Goal: Download file/media

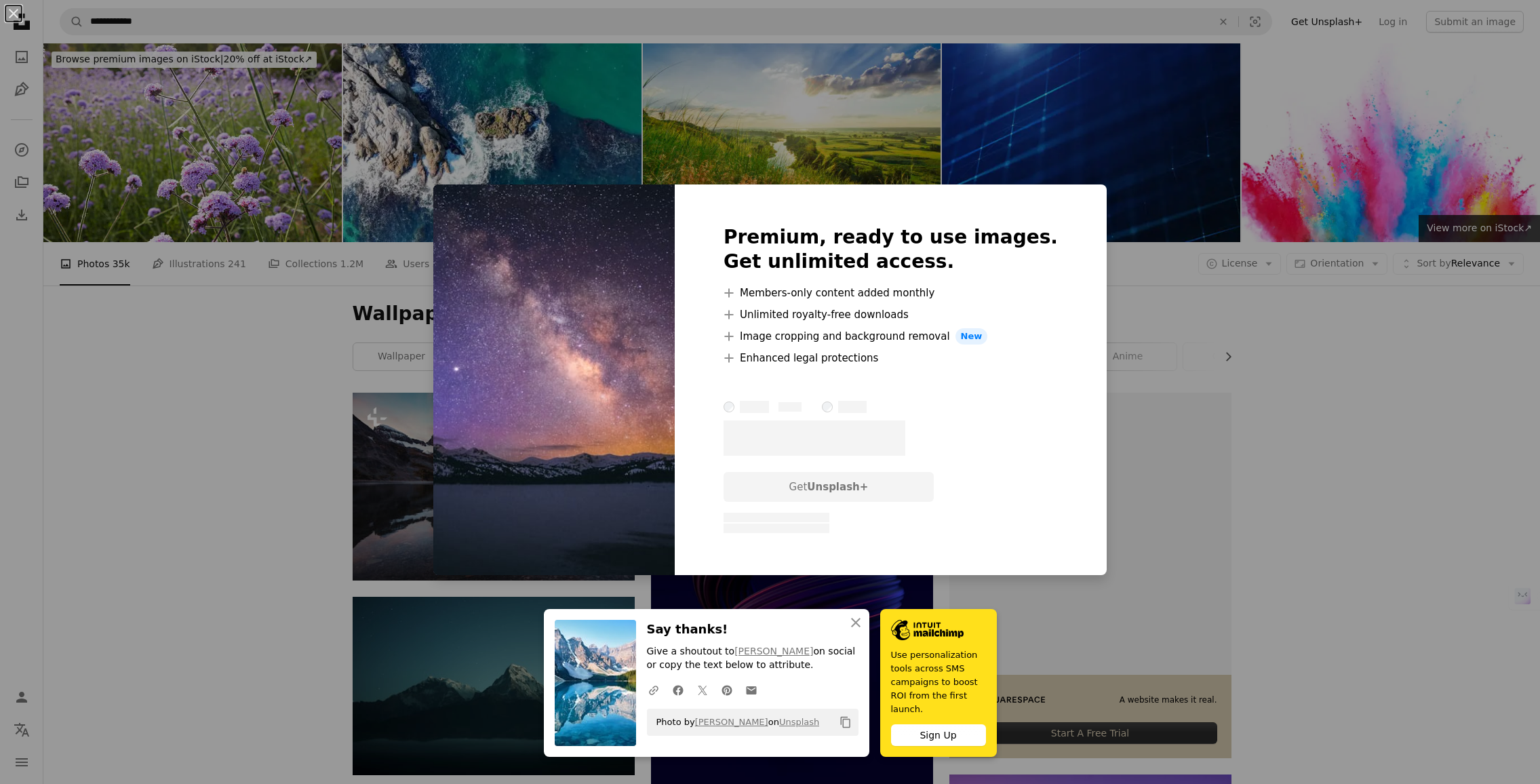
scroll to position [3255, 0]
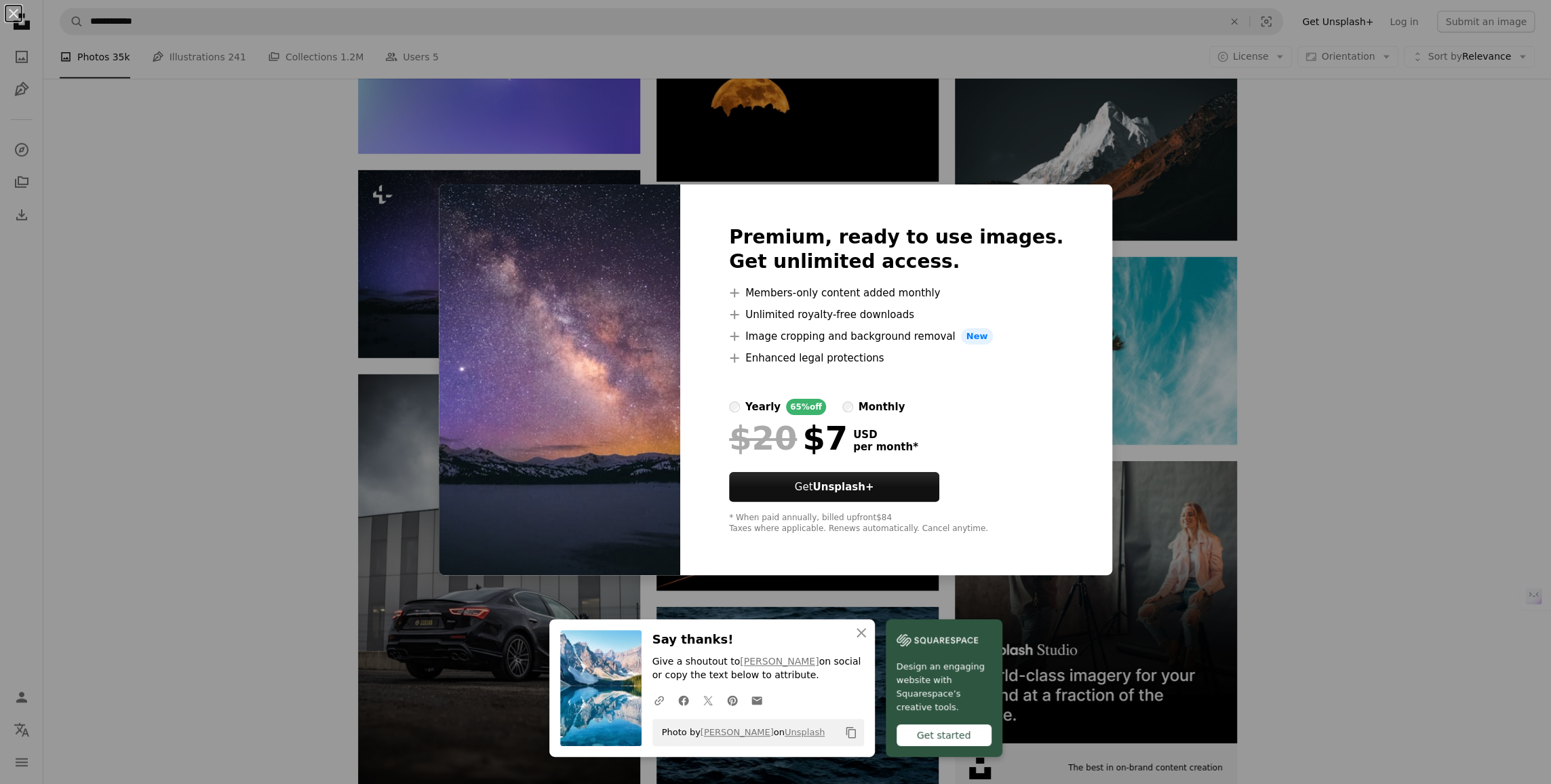
click at [1251, 230] on div "An X shape Premium, ready to use images. Get unlimited access. A plus sign Memb…" at bounding box center [776, 392] width 1551 height 784
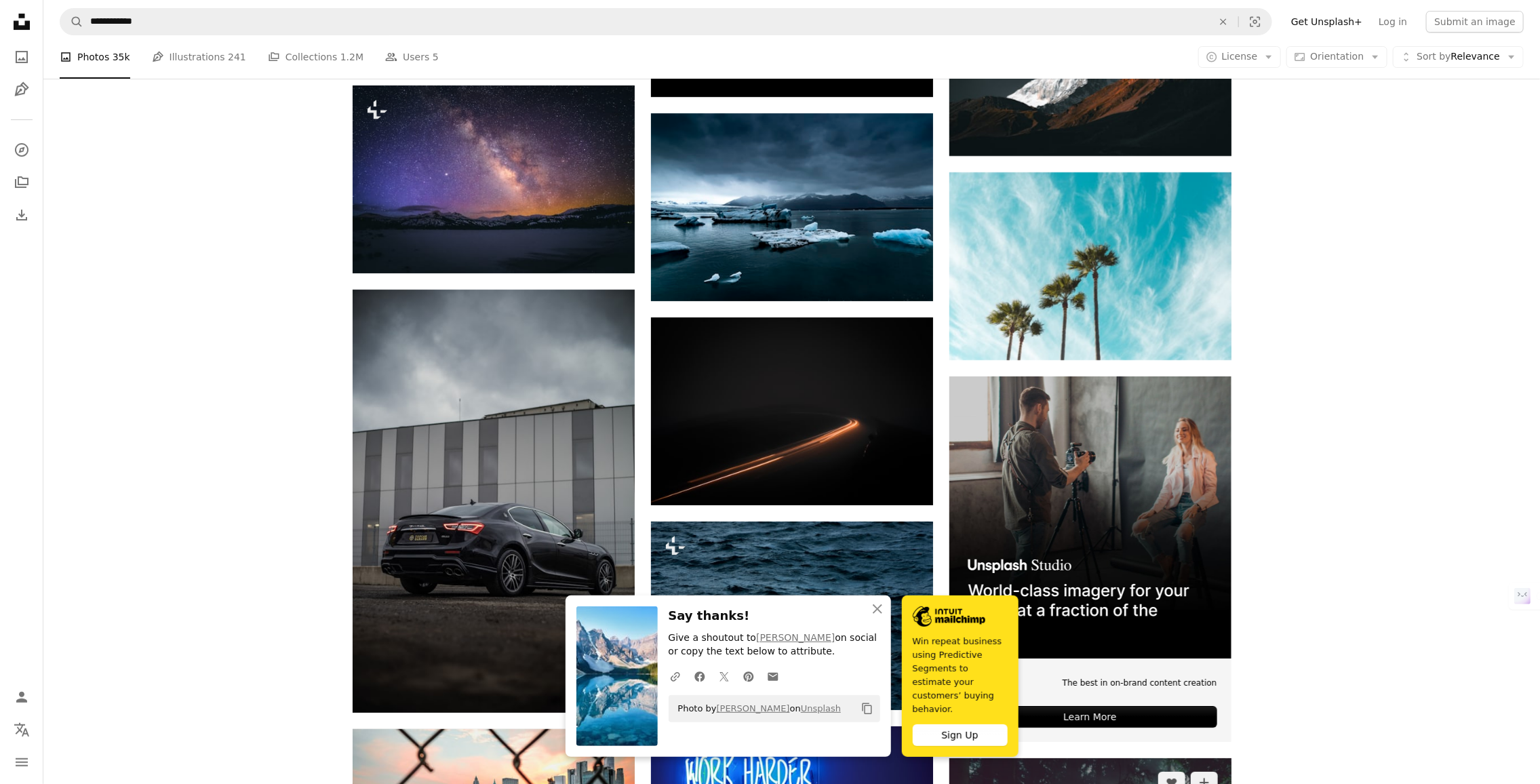
scroll to position [3797, 0]
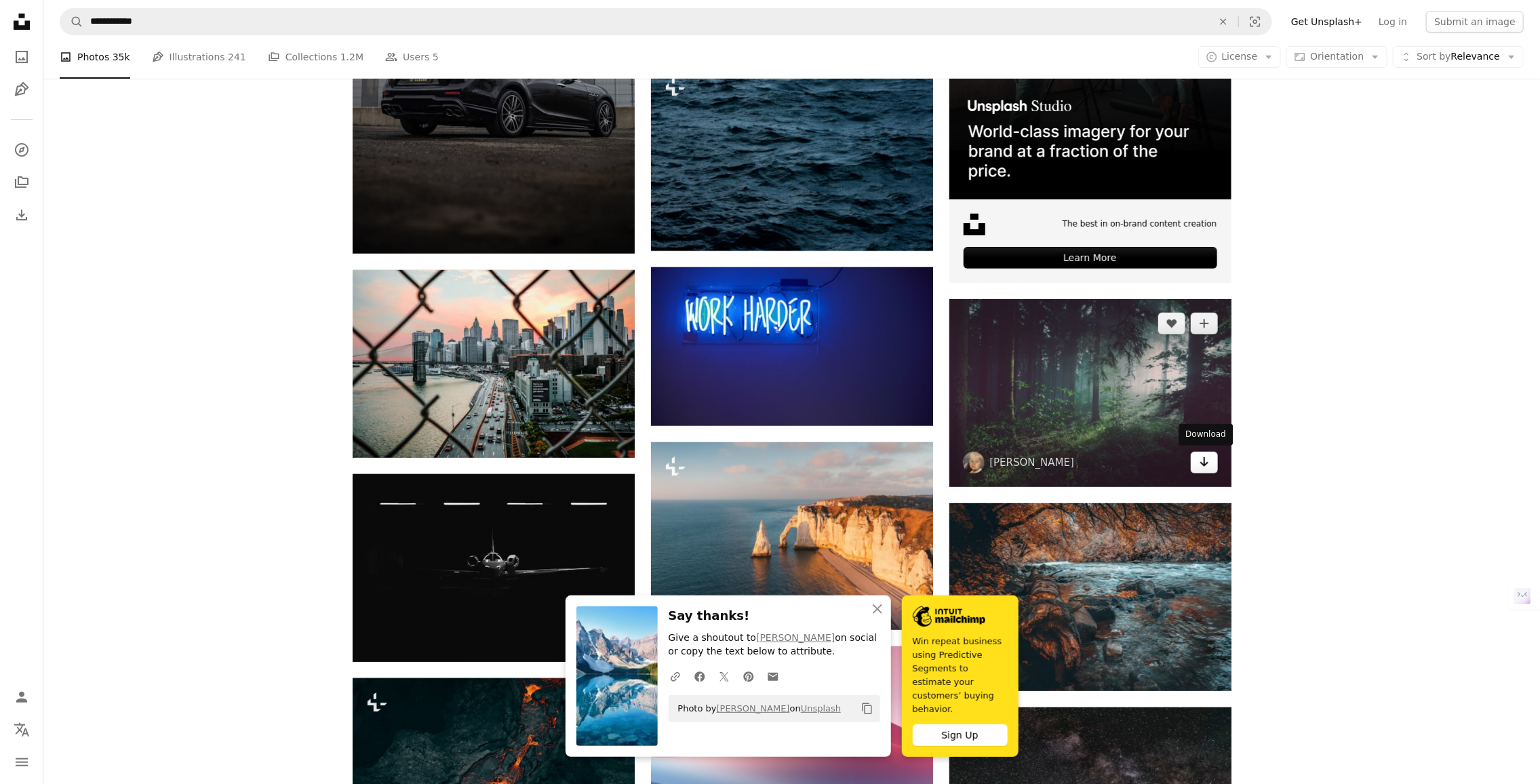
click at [1205, 459] on icon "Arrow pointing down" at bounding box center [1204, 461] width 11 height 17
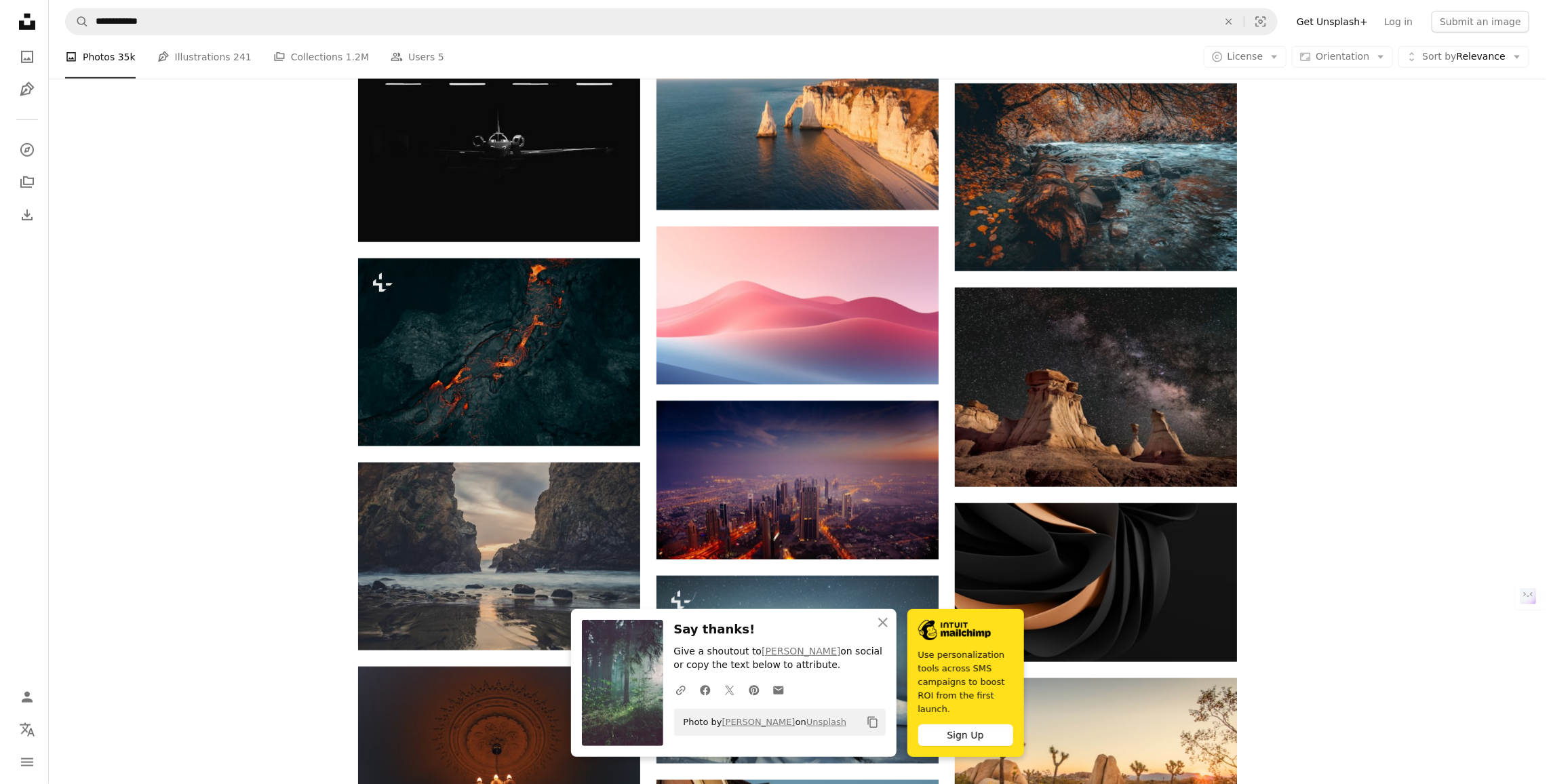
scroll to position [4248, 0]
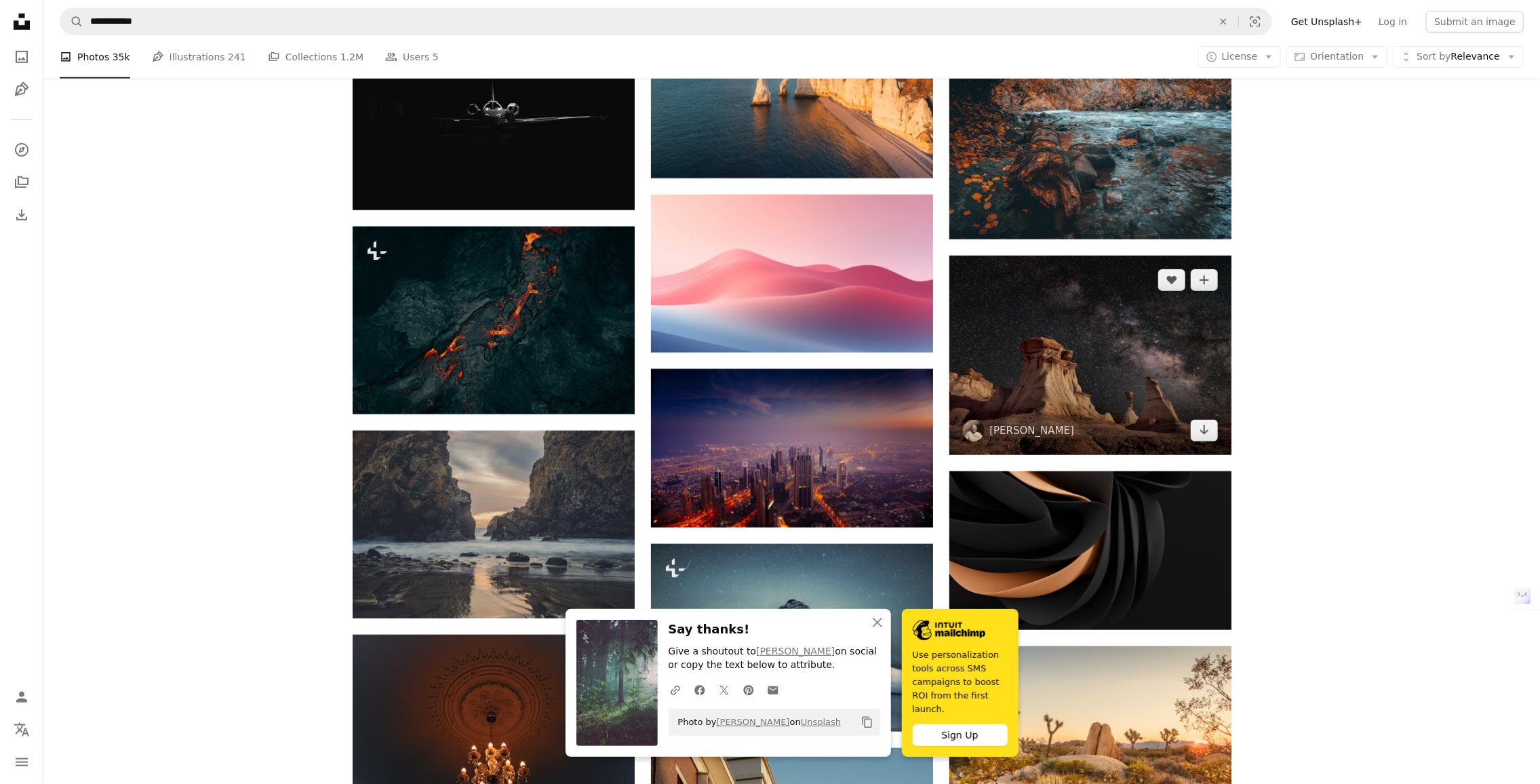
click at [1204, 443] on img at bounding box center [1090, 356] width 282 height 200
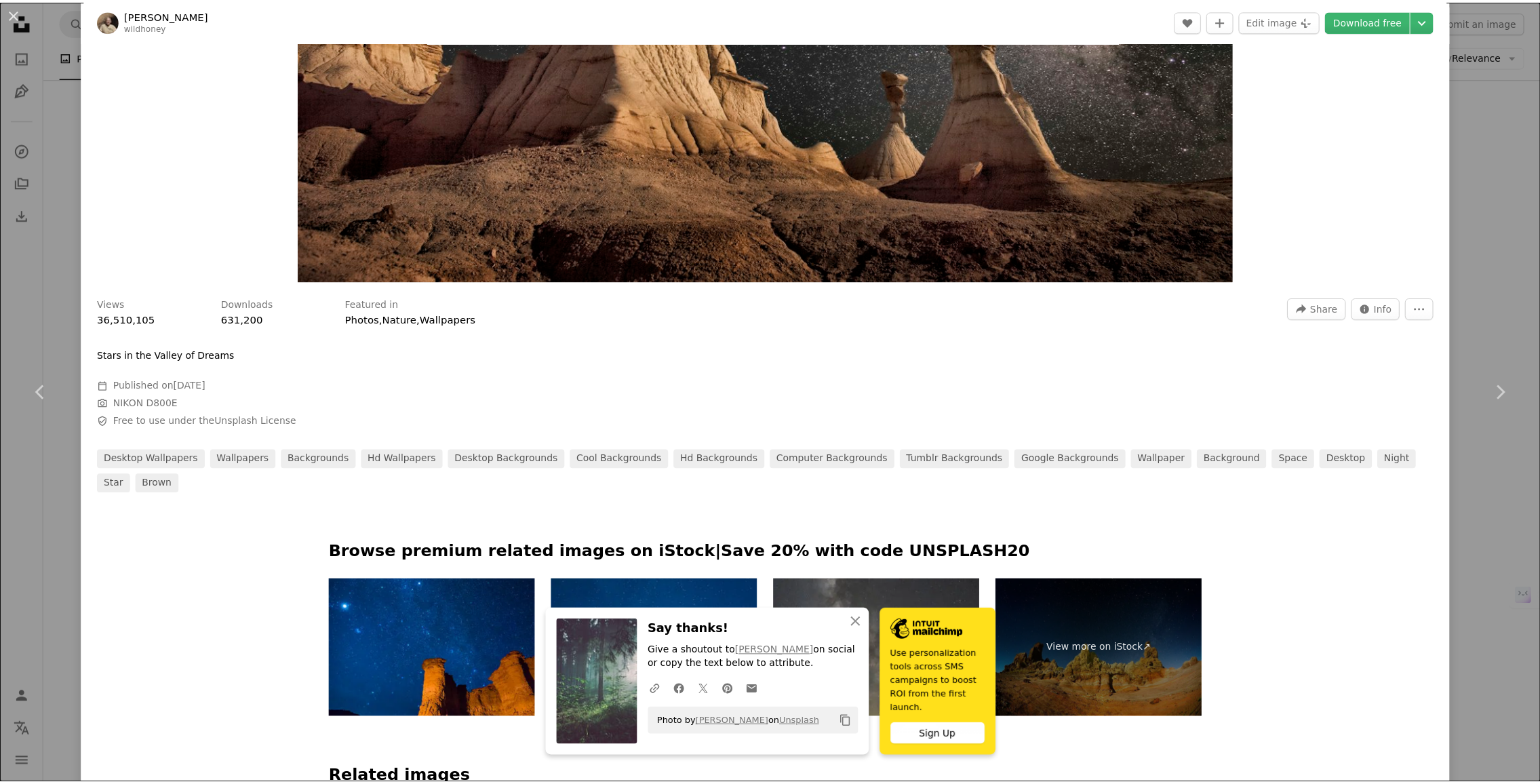
scroll to position [90, 0]
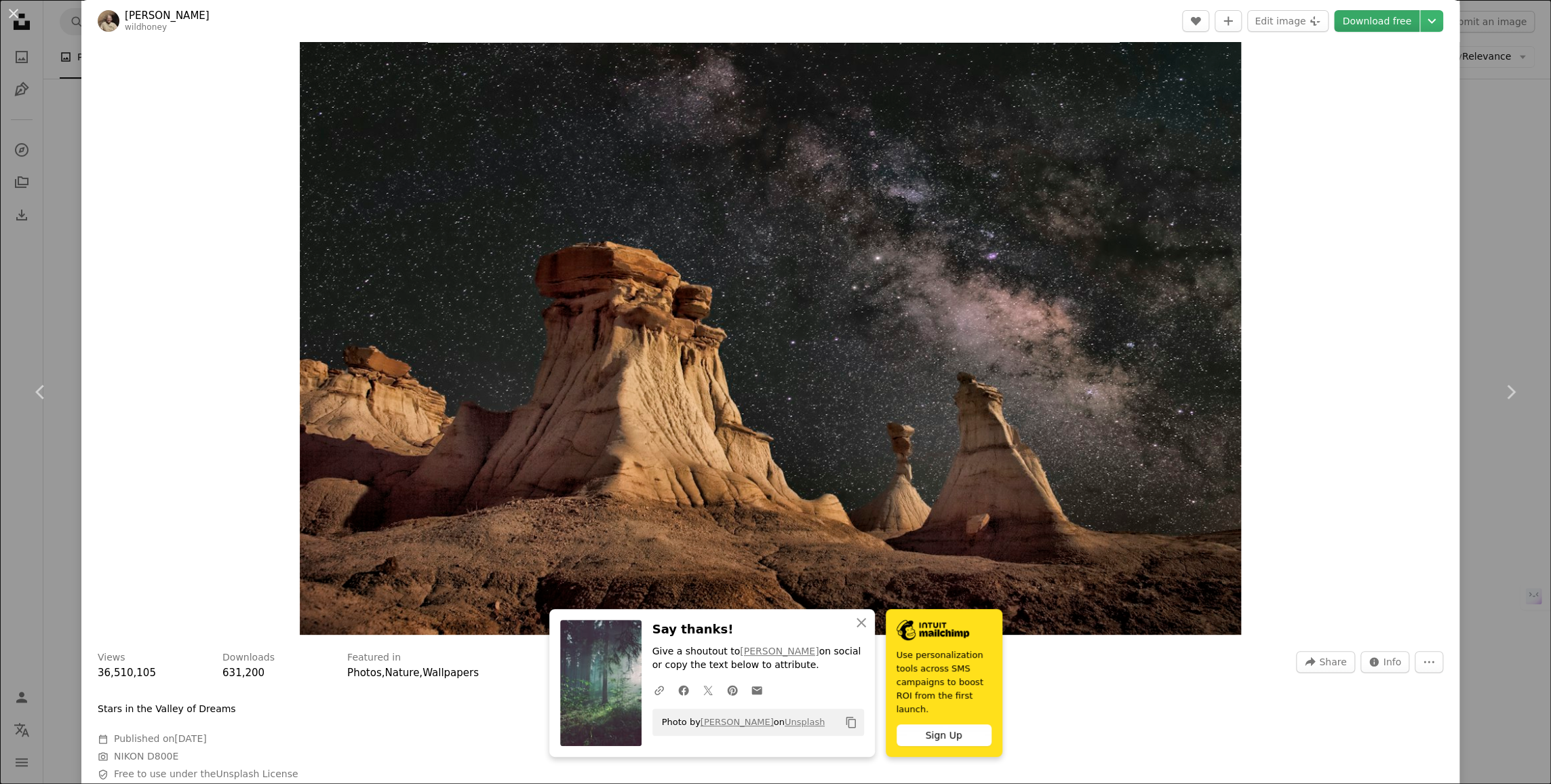
click at [1387, 15] on link "Download free" at bounding box center [1377, 20] width 86 height 21
click at [1511, 155] on div "An X shape Chevron left Chevron right [PERSON_NAME] wildhoney A heart A plus si…" at bounding box center [776, 392] width 1551 height 784
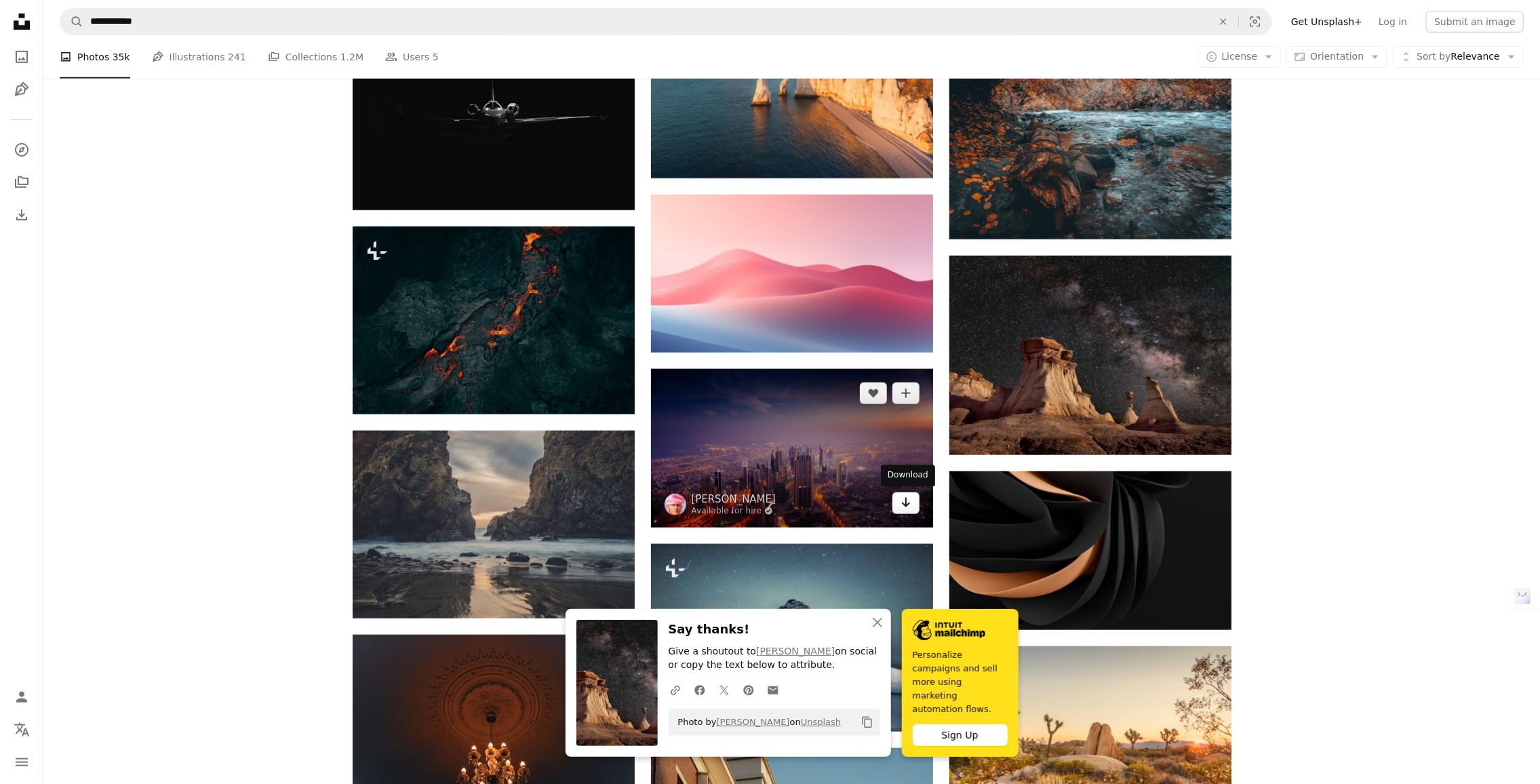
click at [903, 502] on icon "Download" at bounding box center [905, 502] width 9 height 10
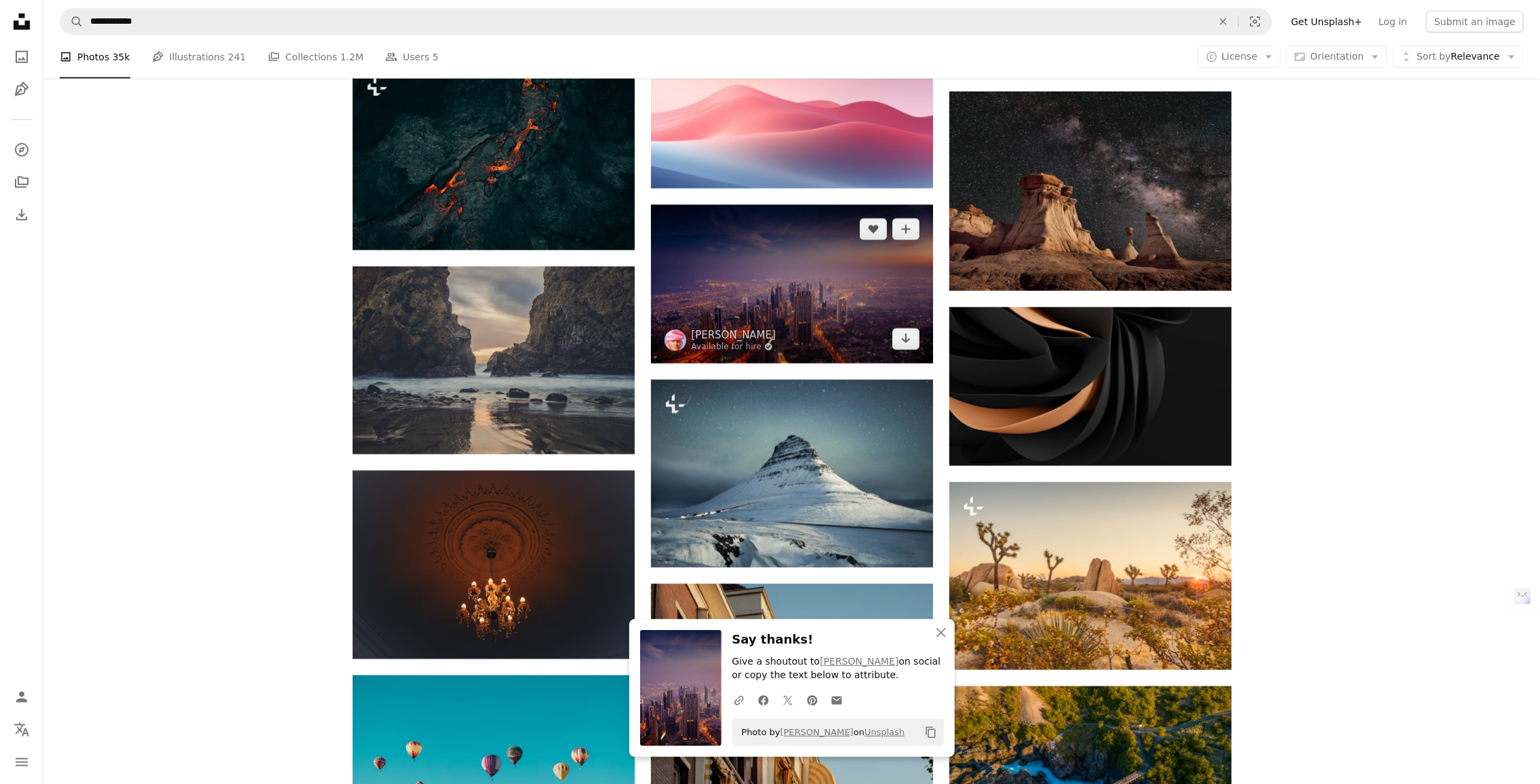
scroll to position [4429, 0]
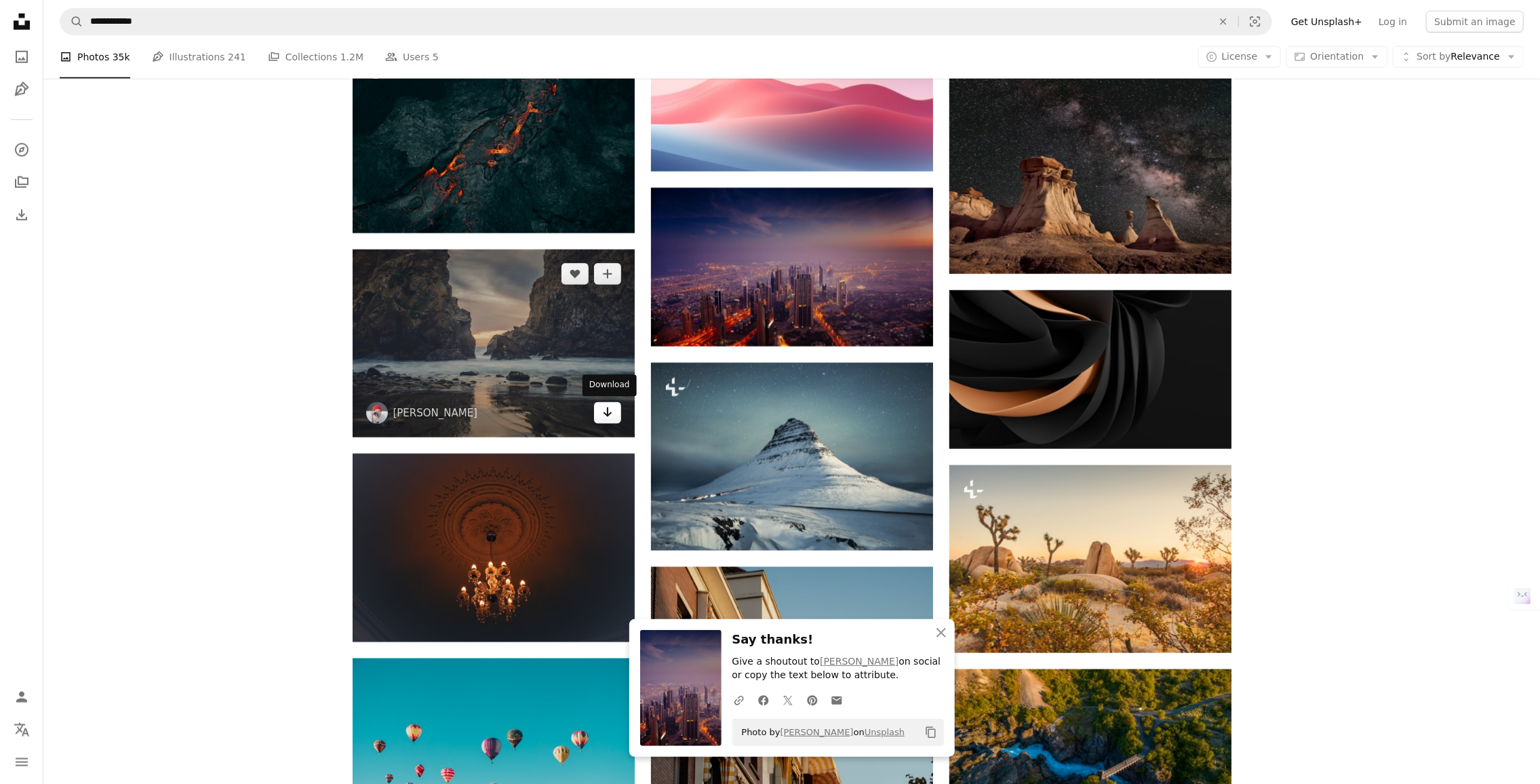
click at [610, 412] on icon "Download" at bounding box center [606, 412] width 9 height 10
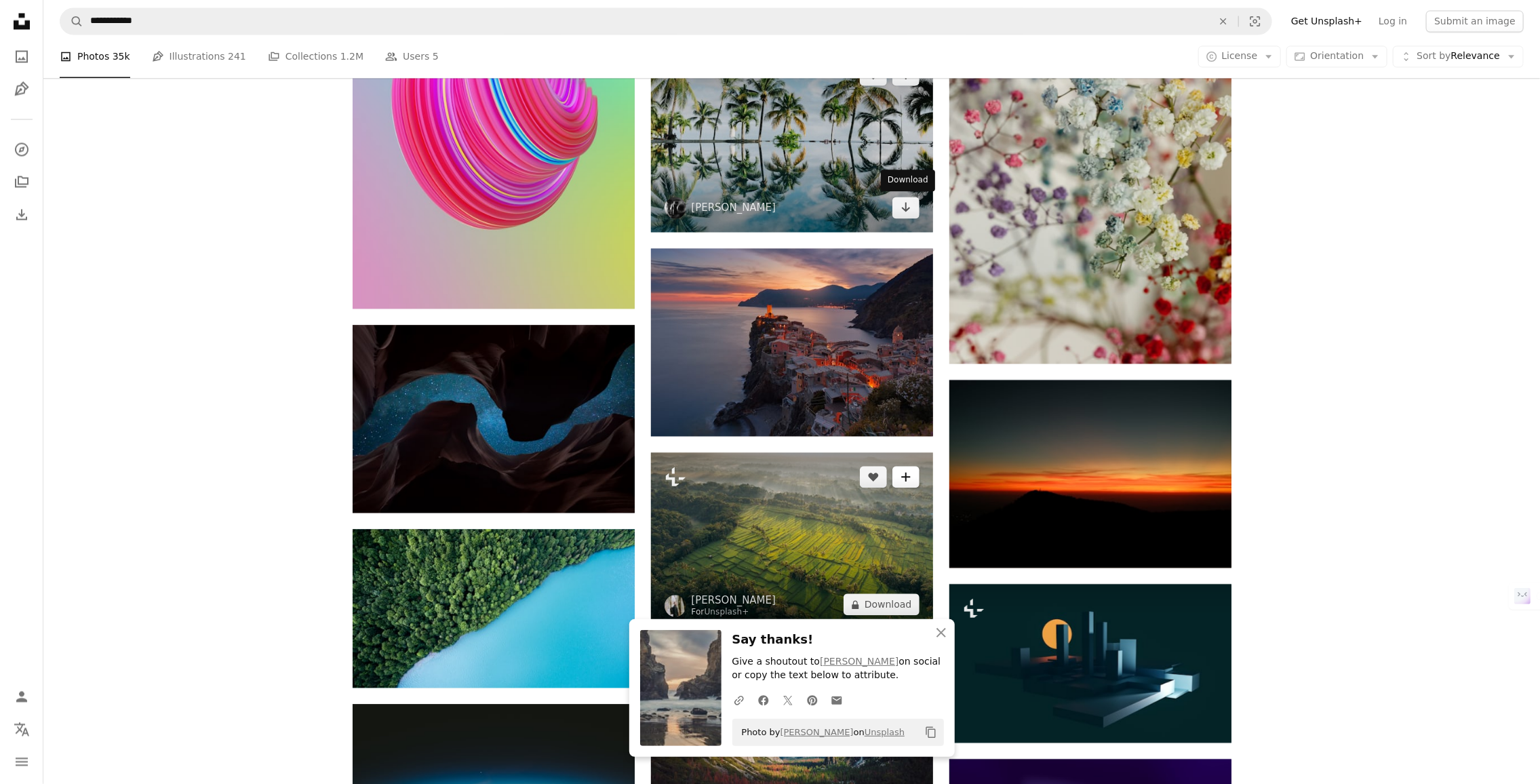
scroll to position [5424, 0]
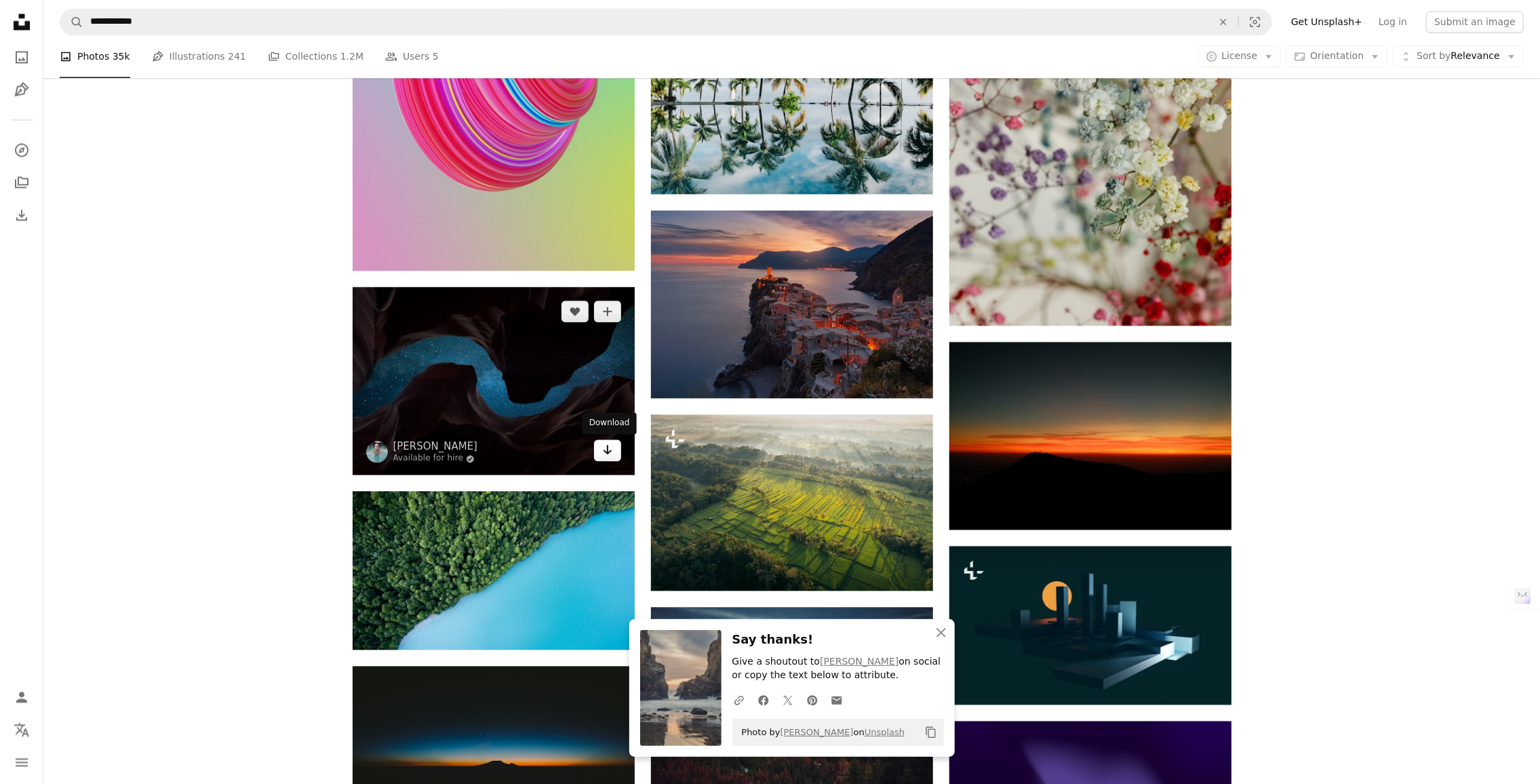
click at [609, 448] on icon "Arrow pointing down" at bounding box center [607, 449] width 11 height 17
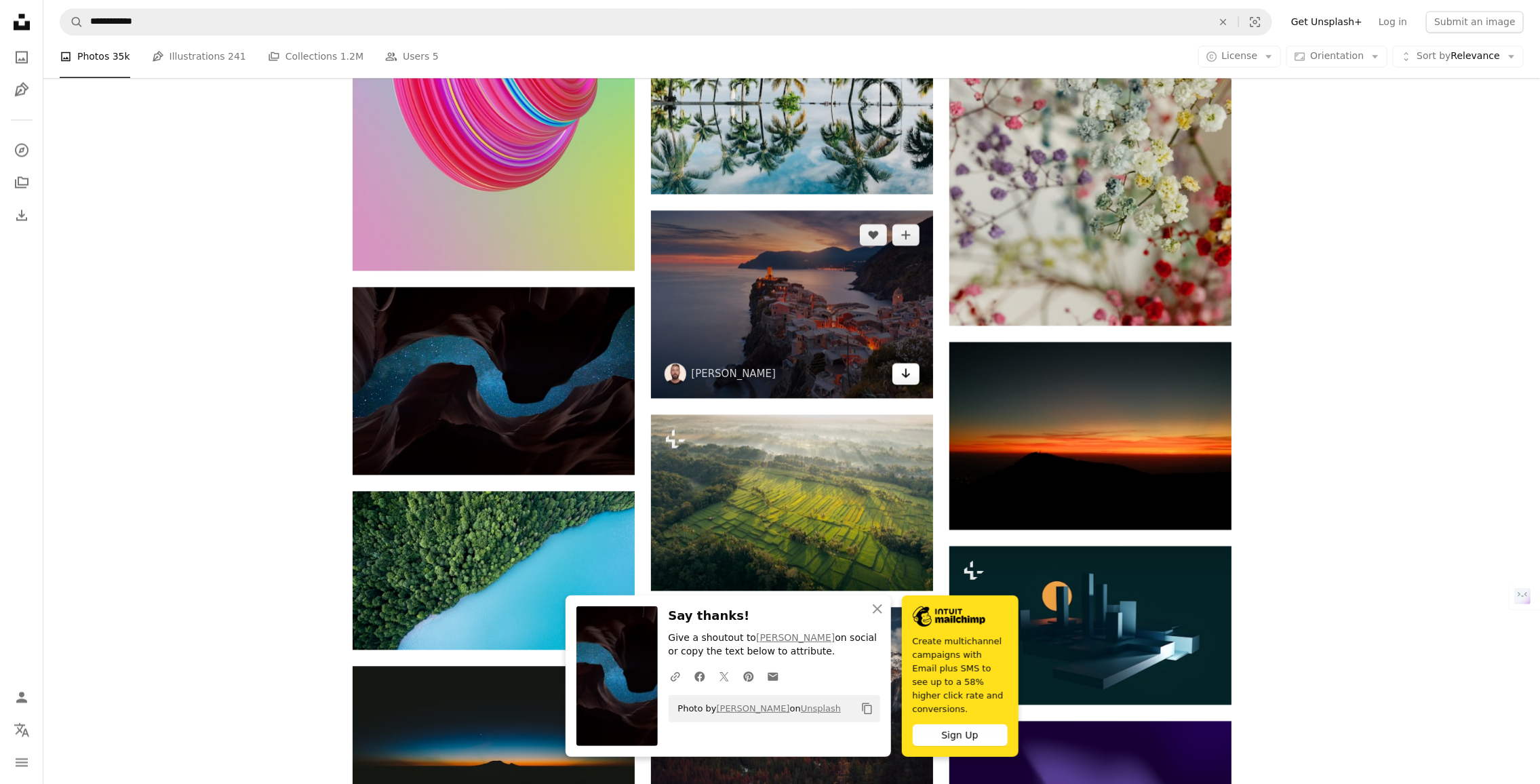
click at [905, 369] on icon "Download" at bounding box center [905, 373] width 9 height 10
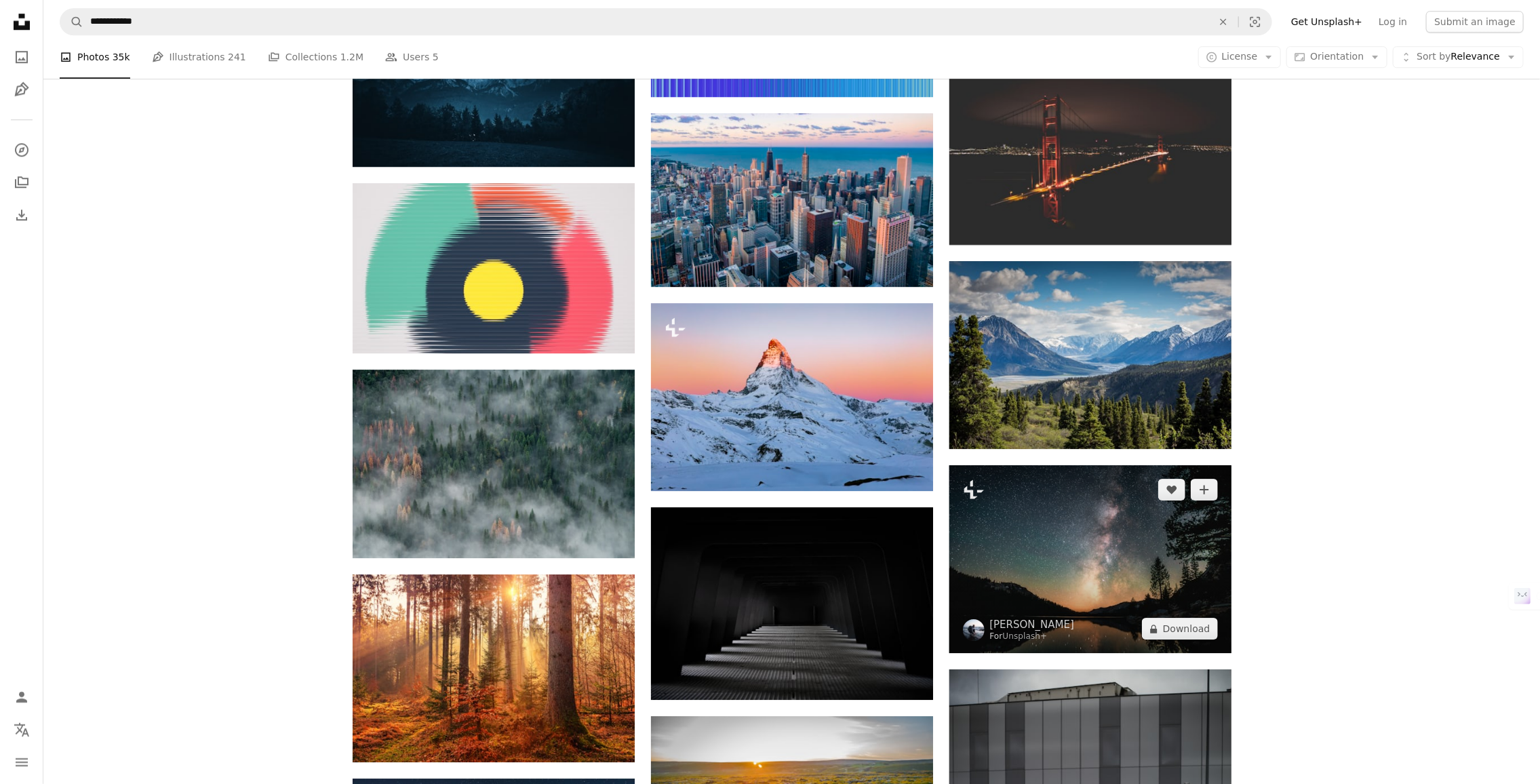
scroll to position [6418, 0]
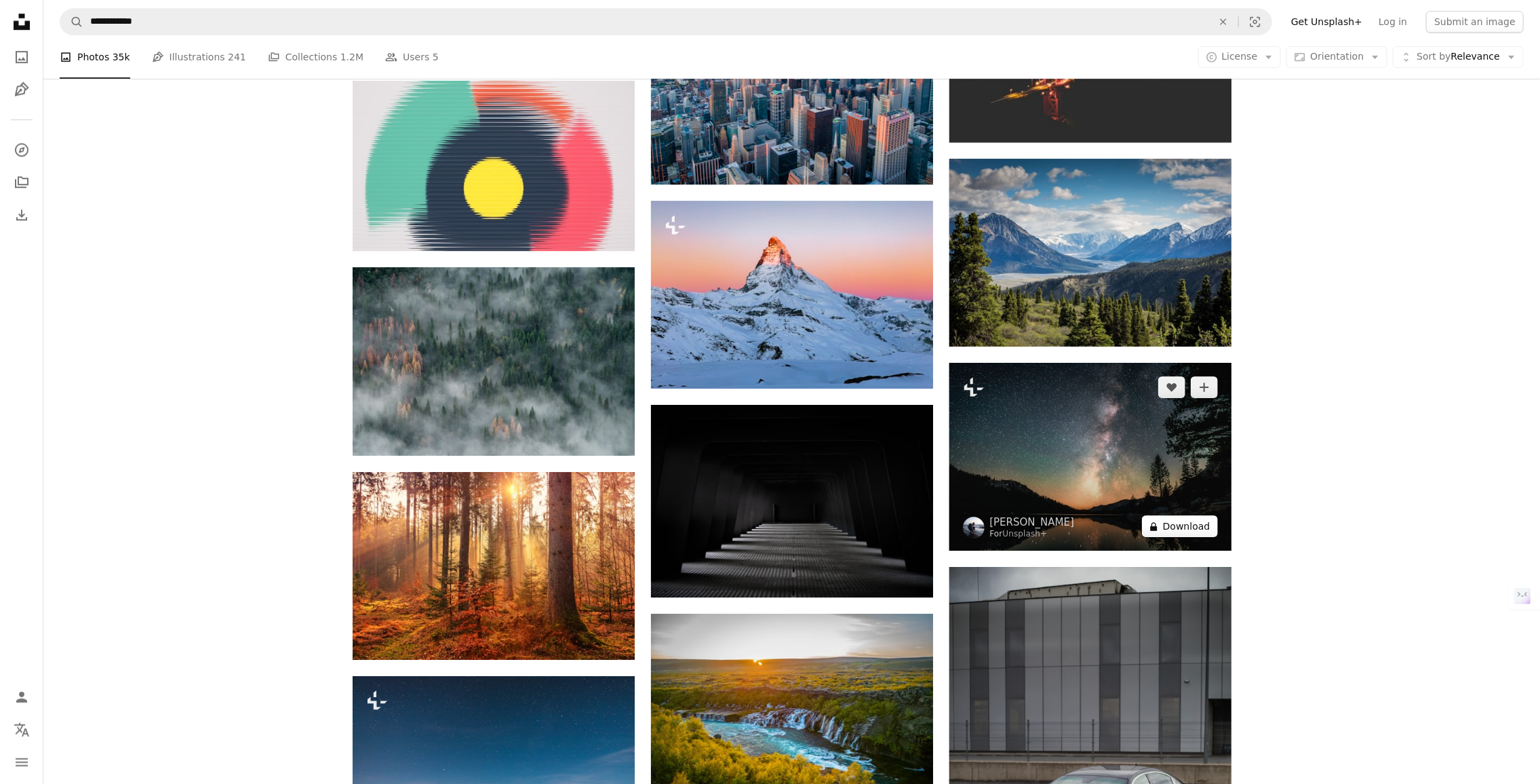
click at [1182, 515] on button "A lock Download" at bounding box center [1180, 526] width 76 height 21
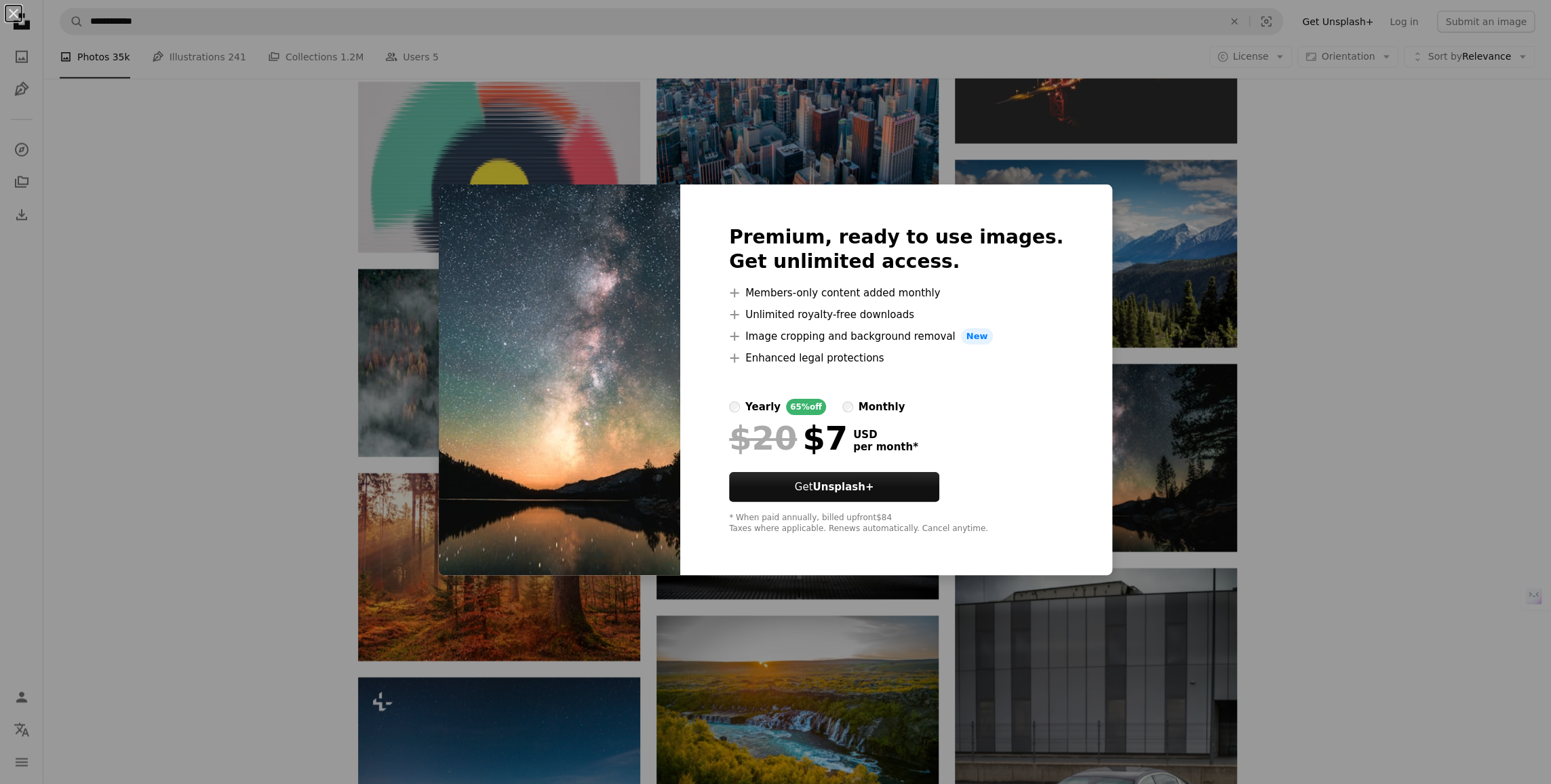
click at [1317, 306] on div "An X shape Premium, ready to use images. Get unlimited access. A plus sign Memb…" at bounding box center [776, 392] width 1551 height 784
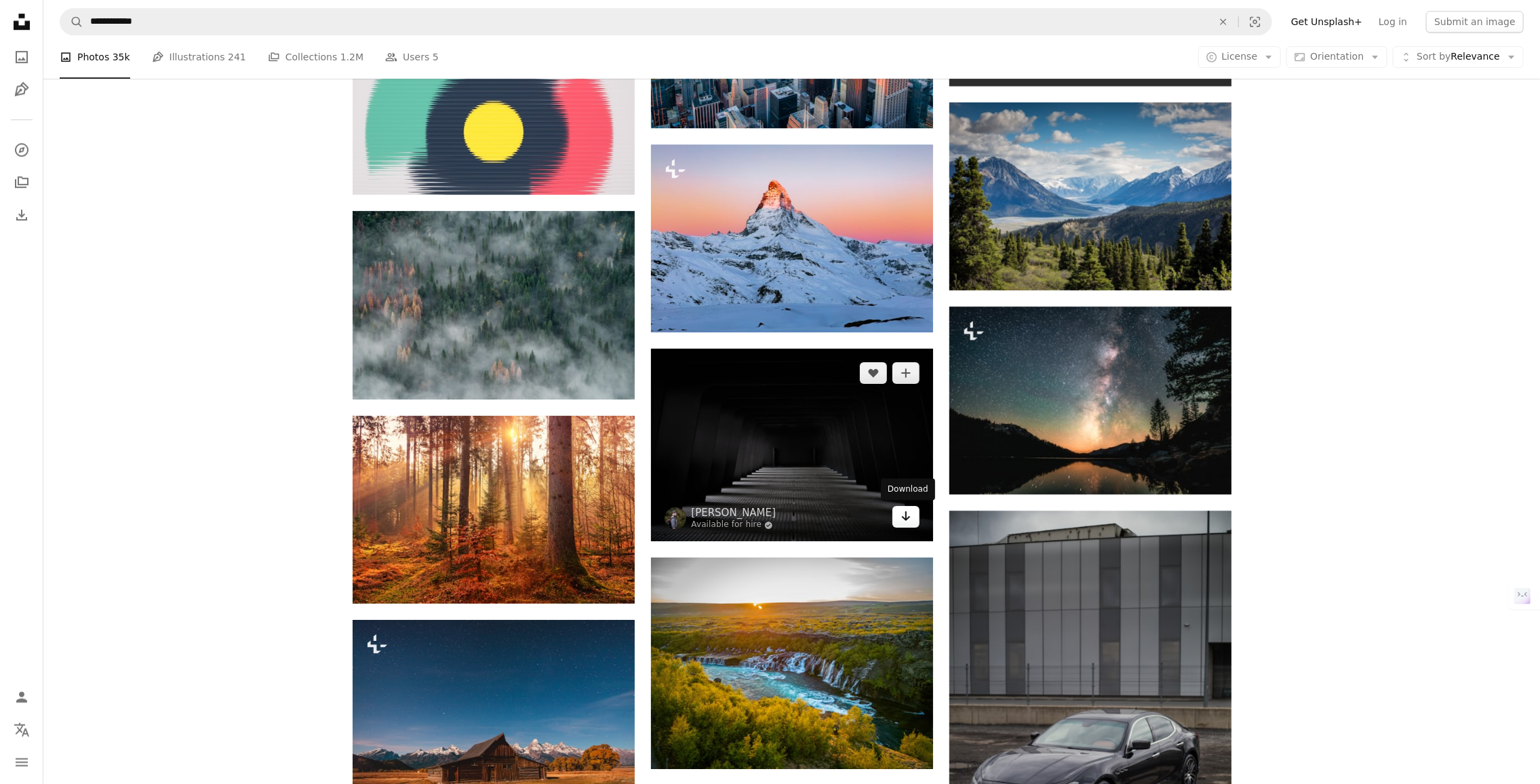
scroll to position [6689, 0]
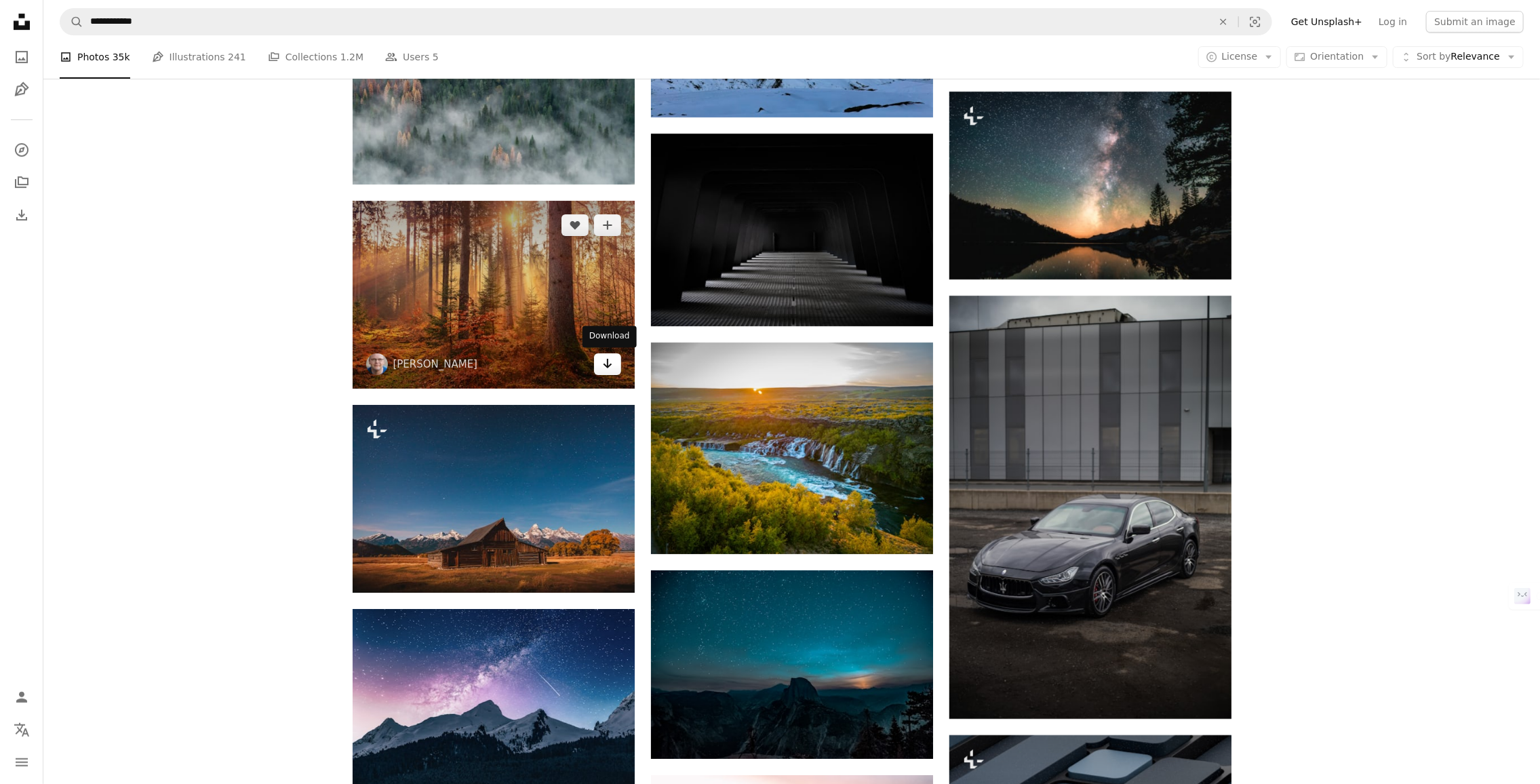
click at [602, 358] on icon "Arrow pointing down" at bounding box center [607, 363] width 11 height 17
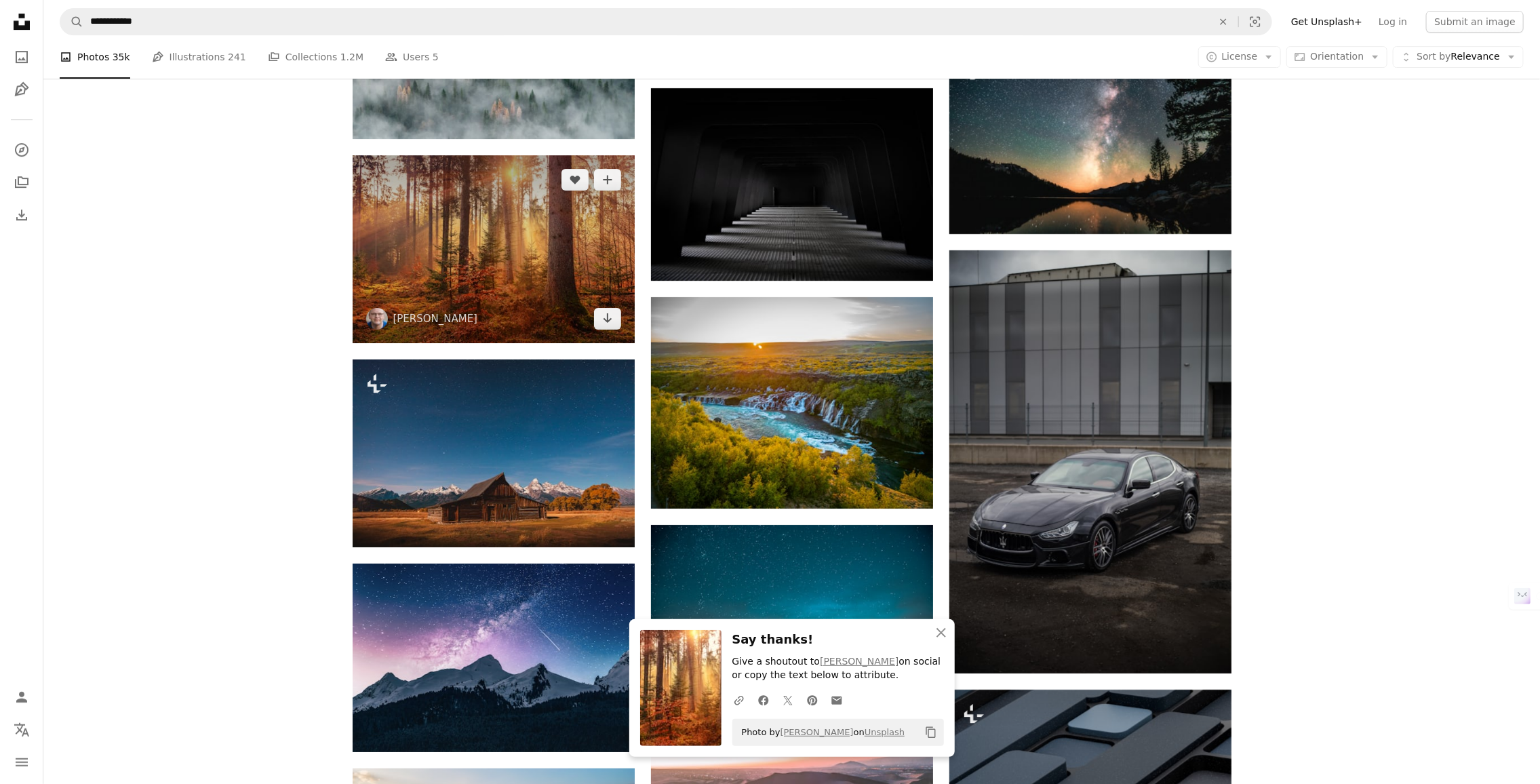
scroll to position [7051, 0]
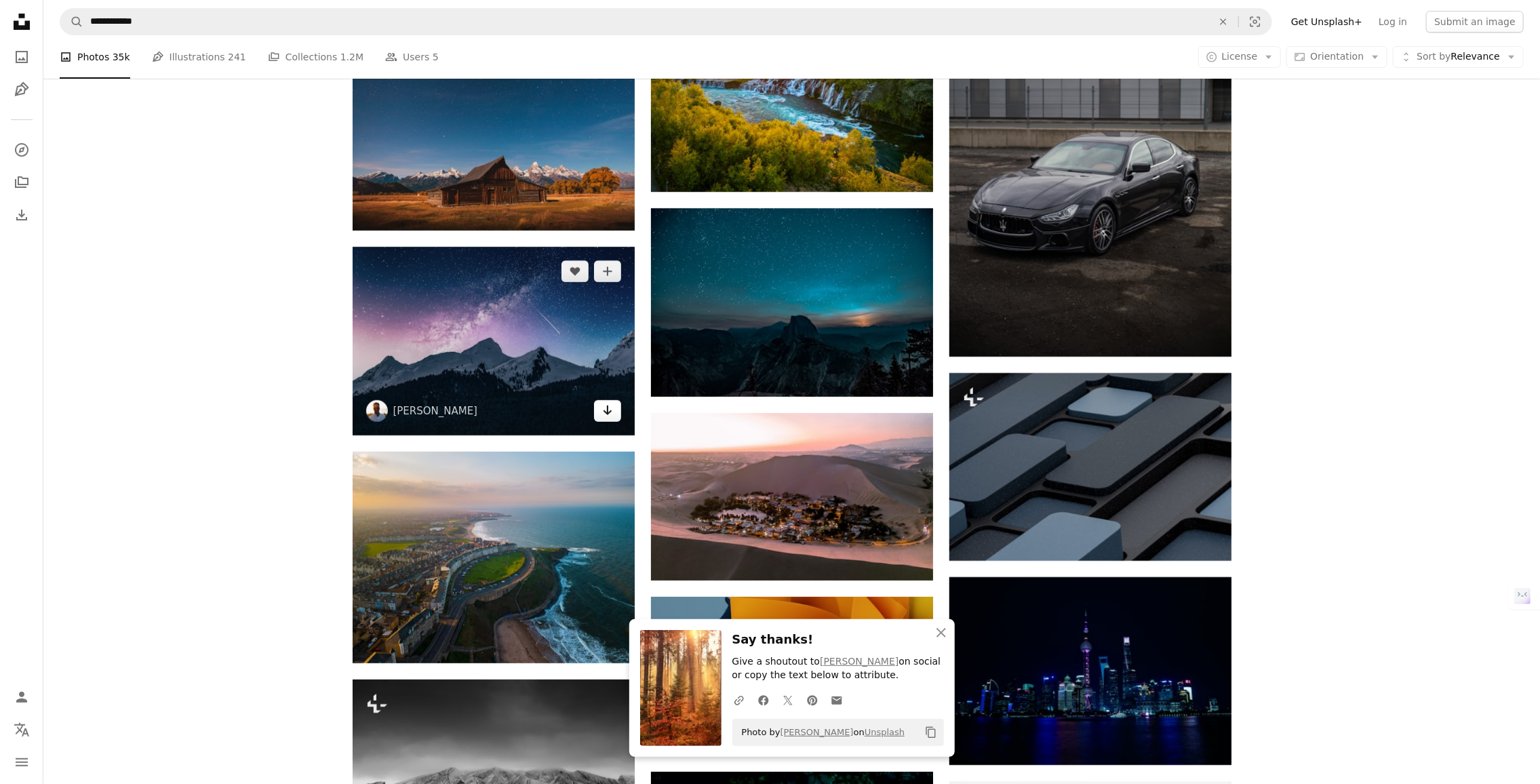
click at [603, 412] on icon "Arrow pointing down" at bounding box center [607, 410] width 11 height 17
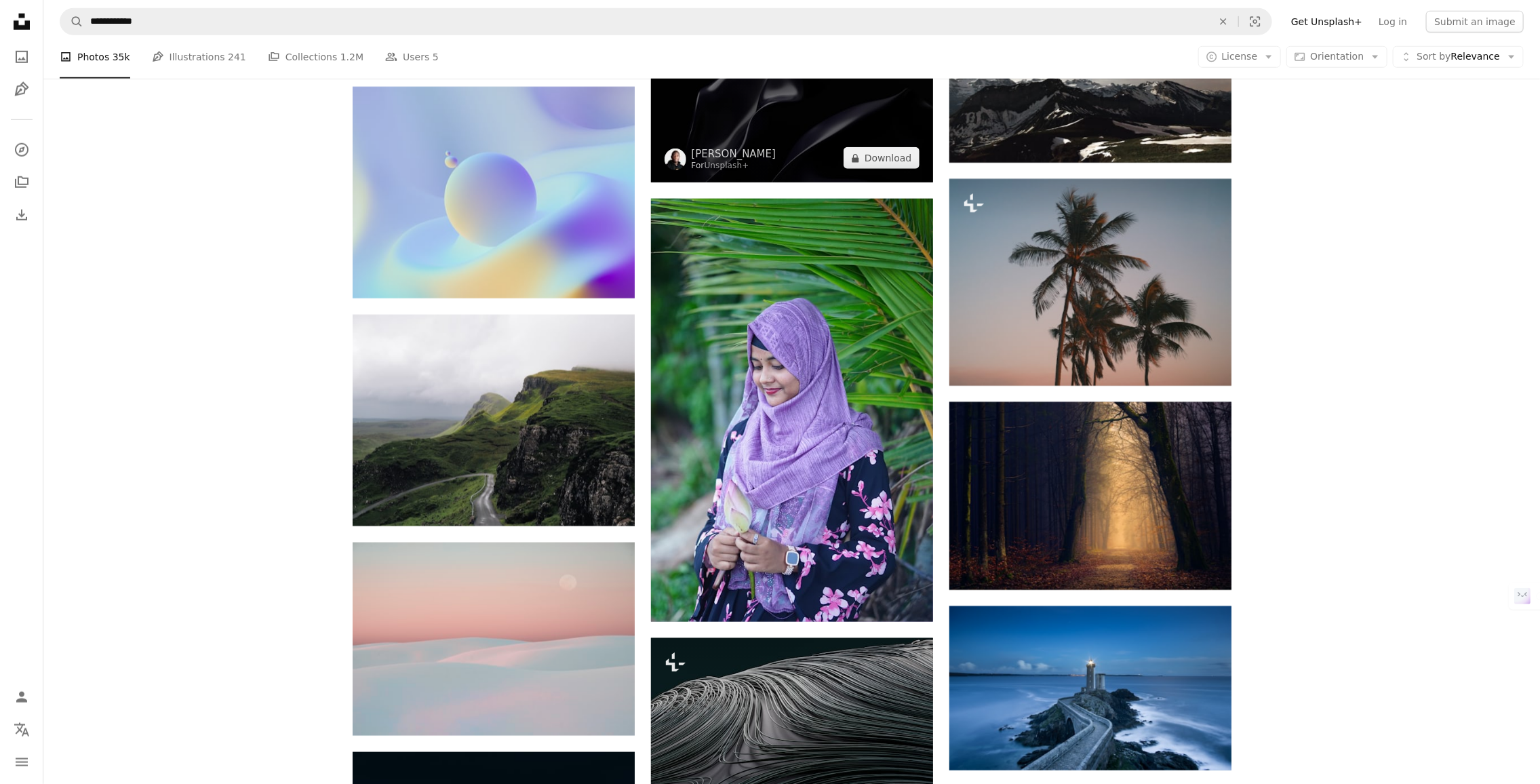
scroll to position [8045, 0]
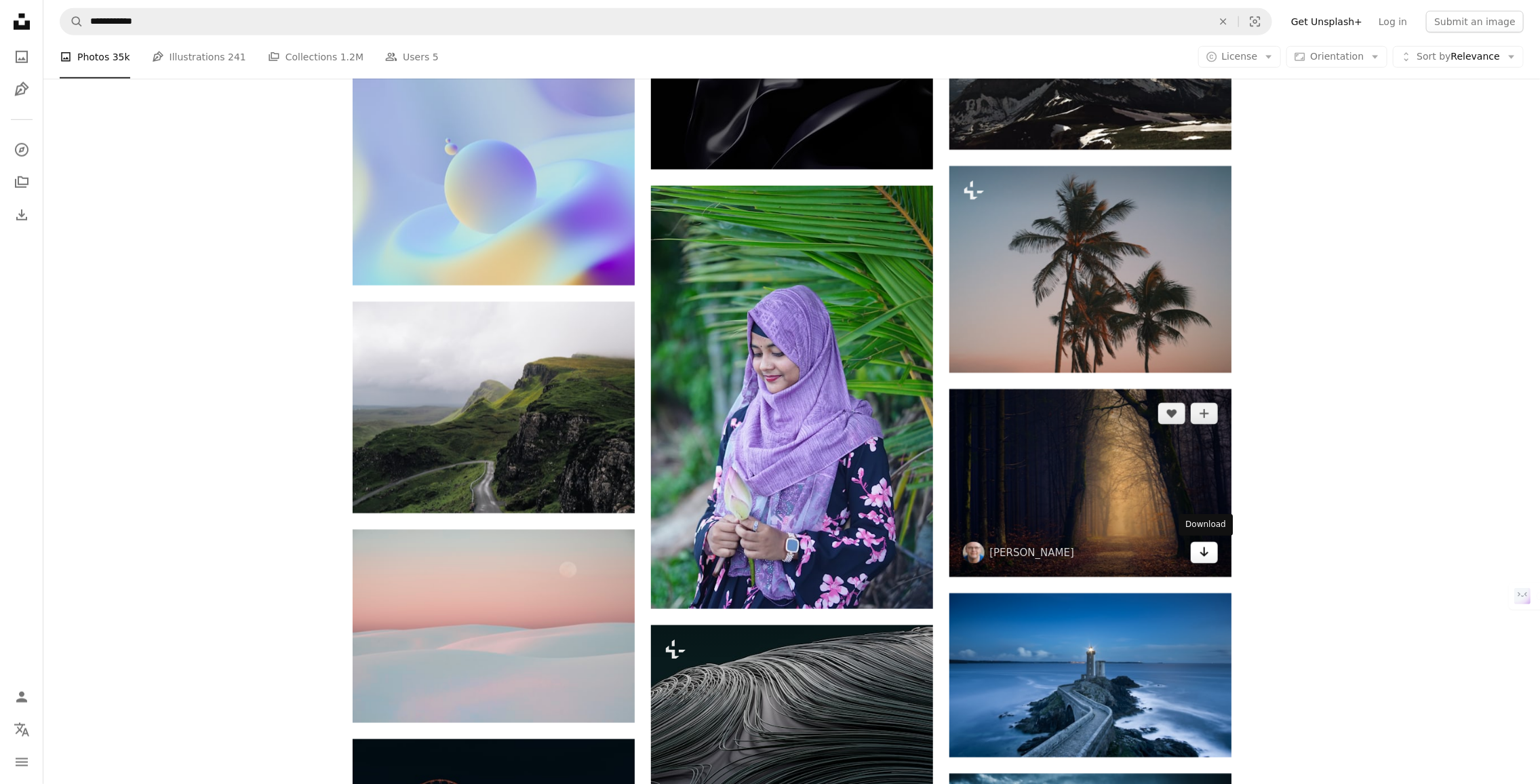
click at [1213, 551] on link "Arrow pointing down" at bounding box center [1204, 553] width 27 height 21
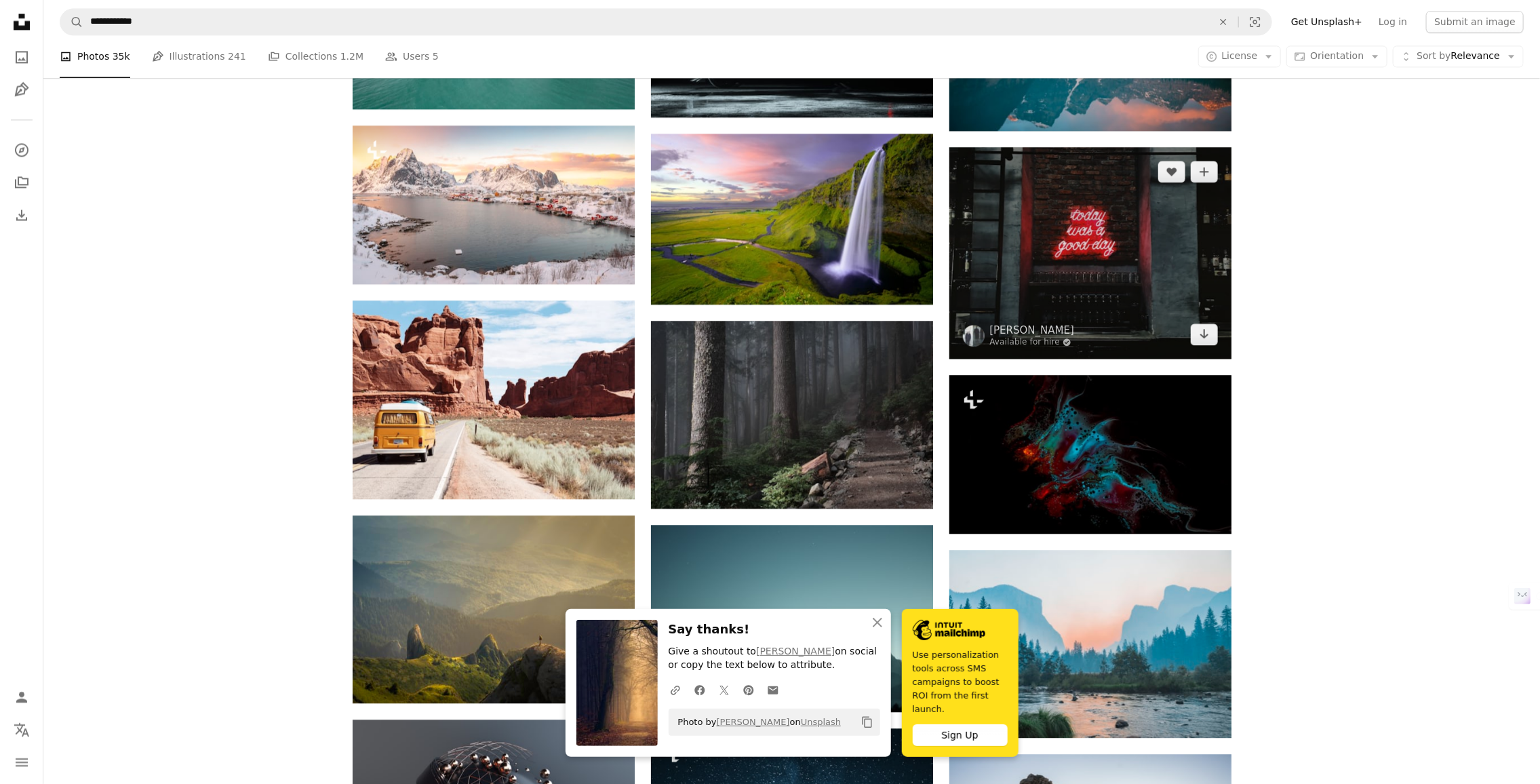
scroll to position [9310, 0]
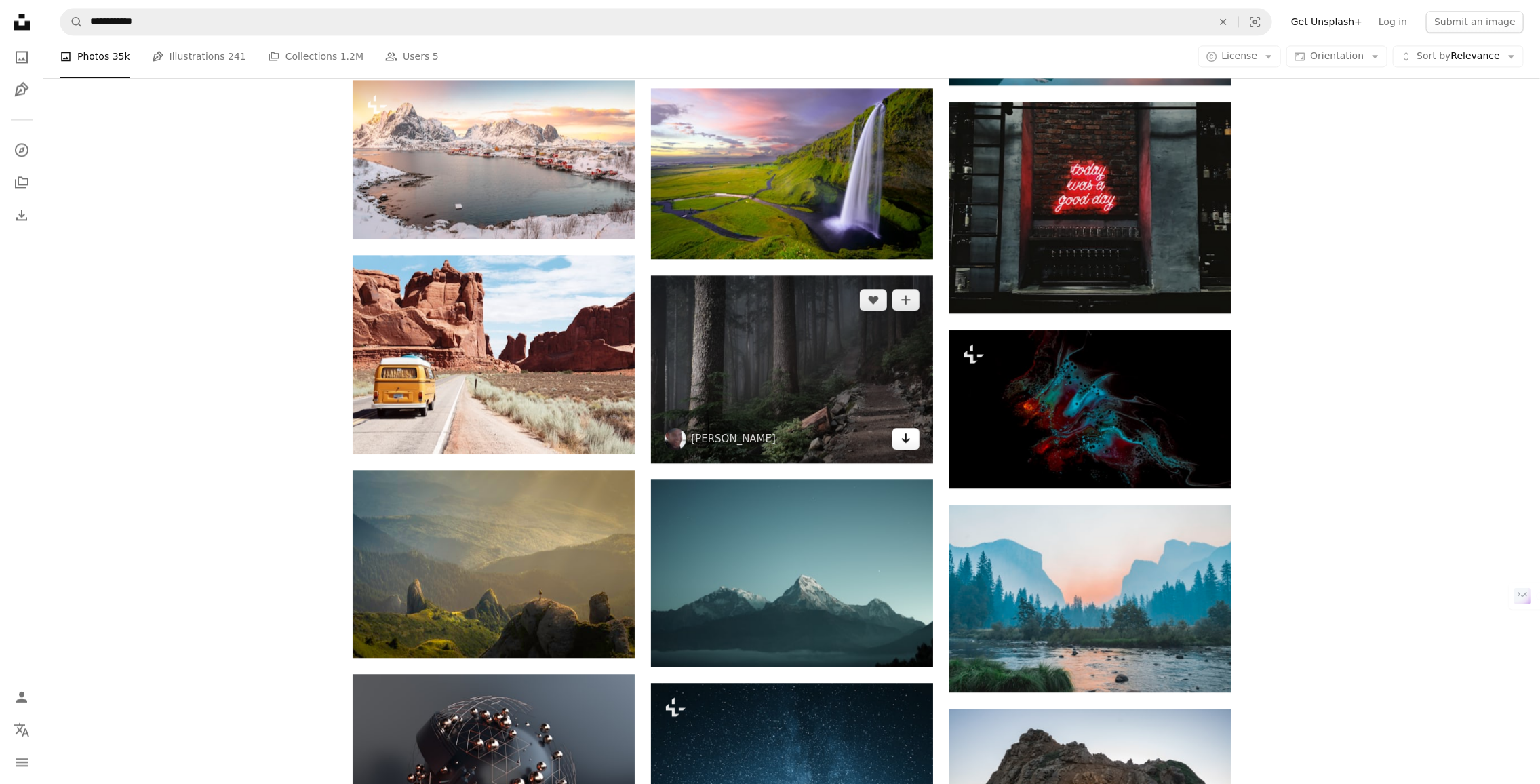
click at [901, 435] on icon "Arrow pointing down" at bounding box center [906, 437] width 11 height 17
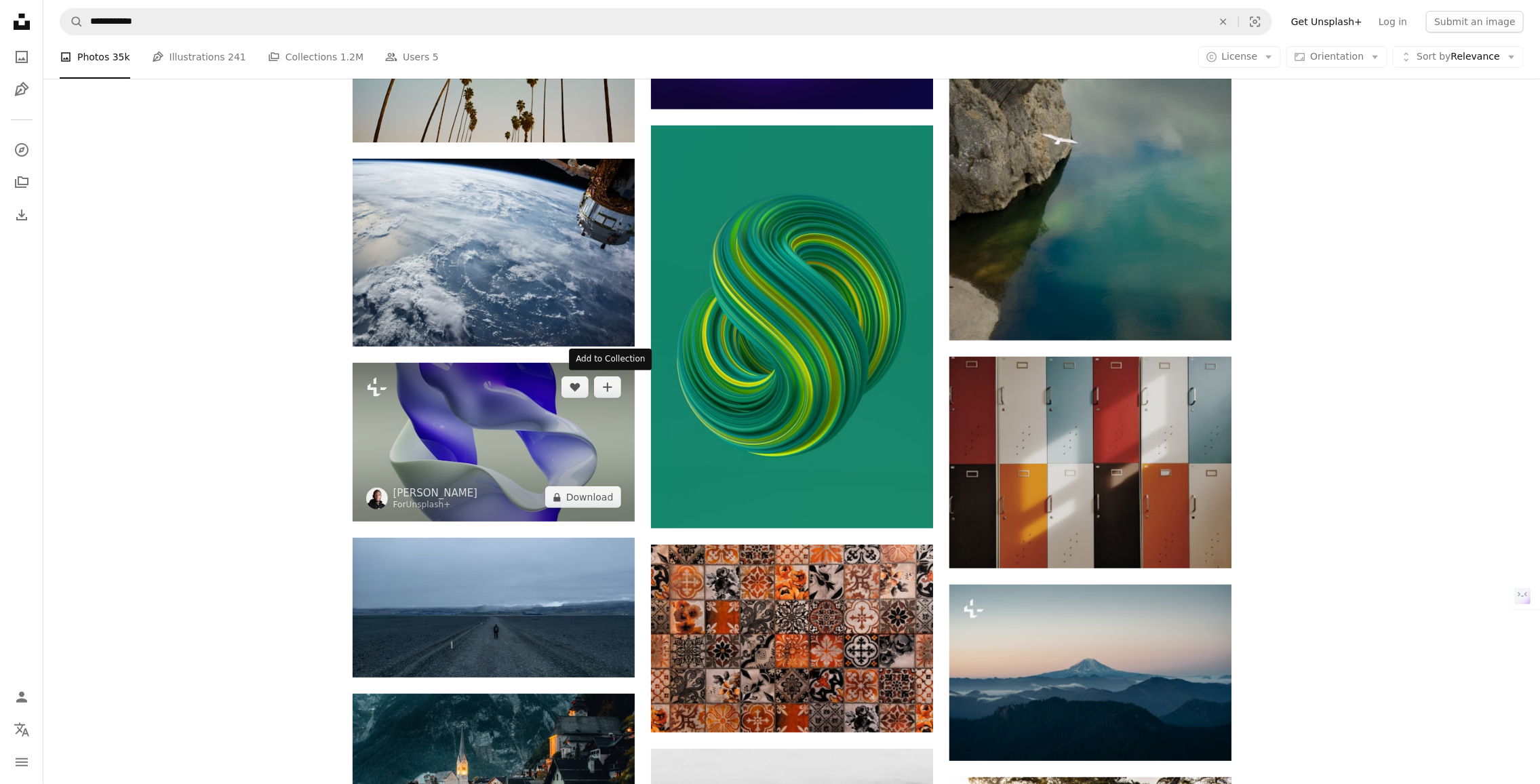
scroll to position [10847, 0]
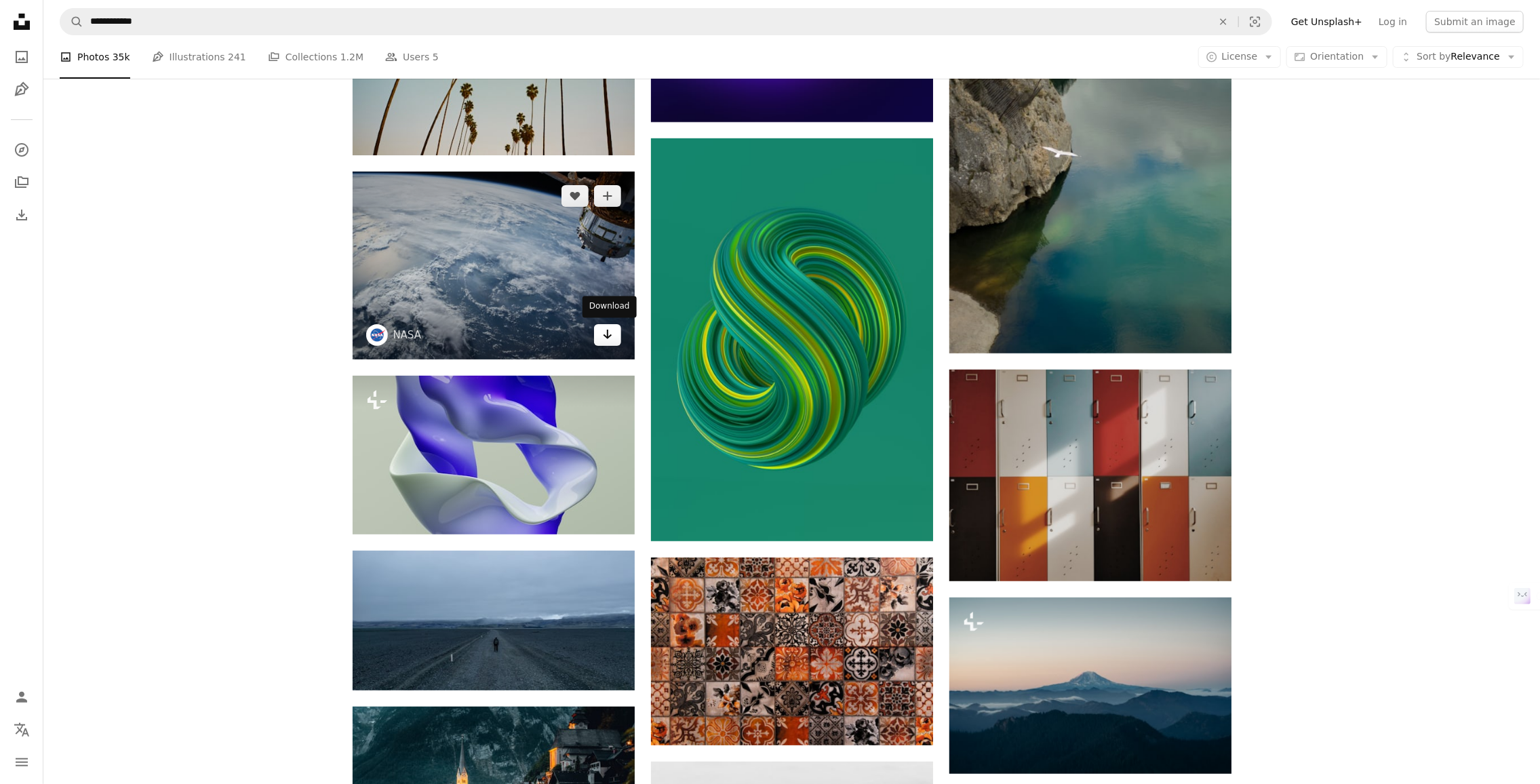
click at [611, 335] on link "Arrow pointing down" at bounding box center [607, 335] width 27 height 21
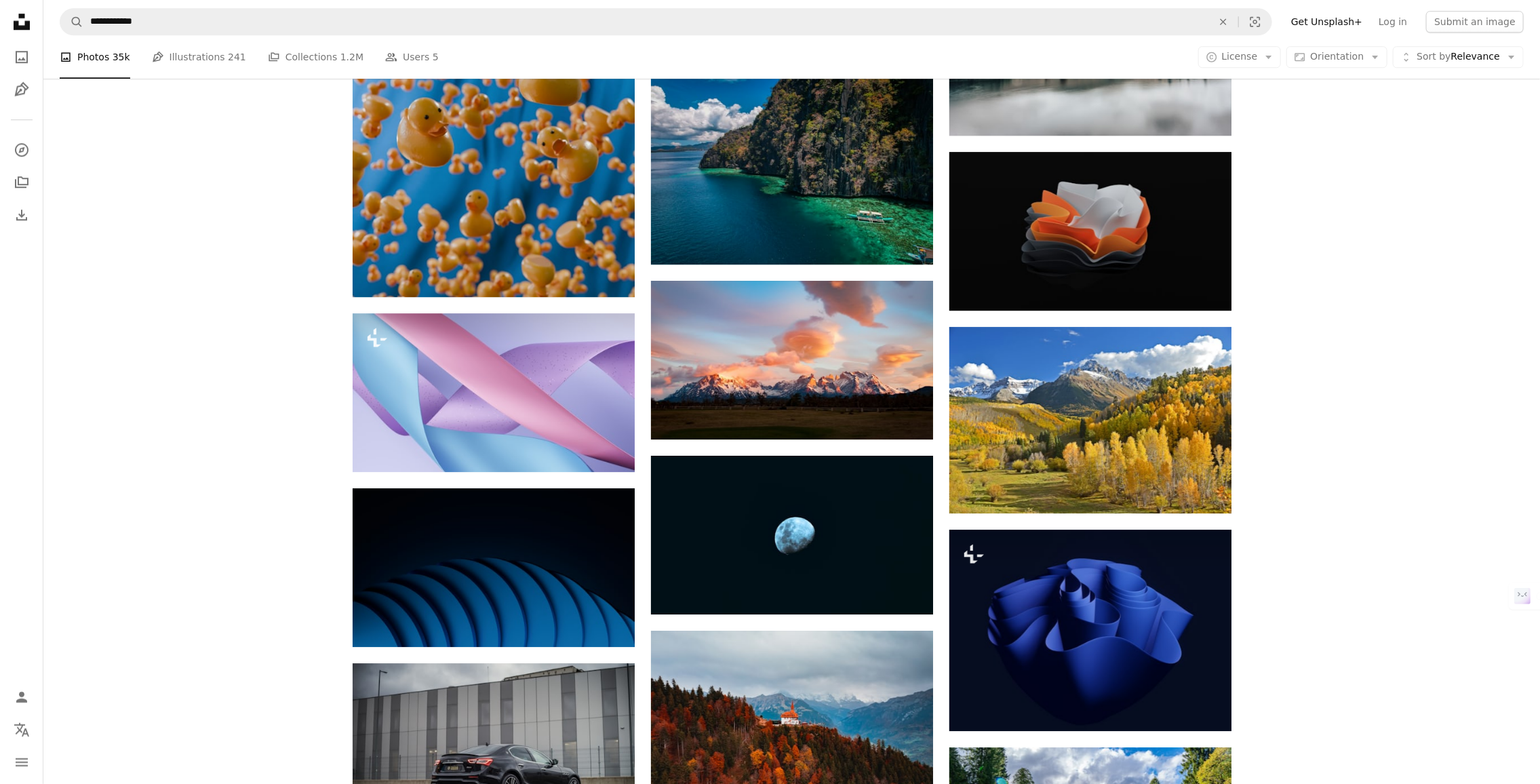
scroll to position [17174, 0]
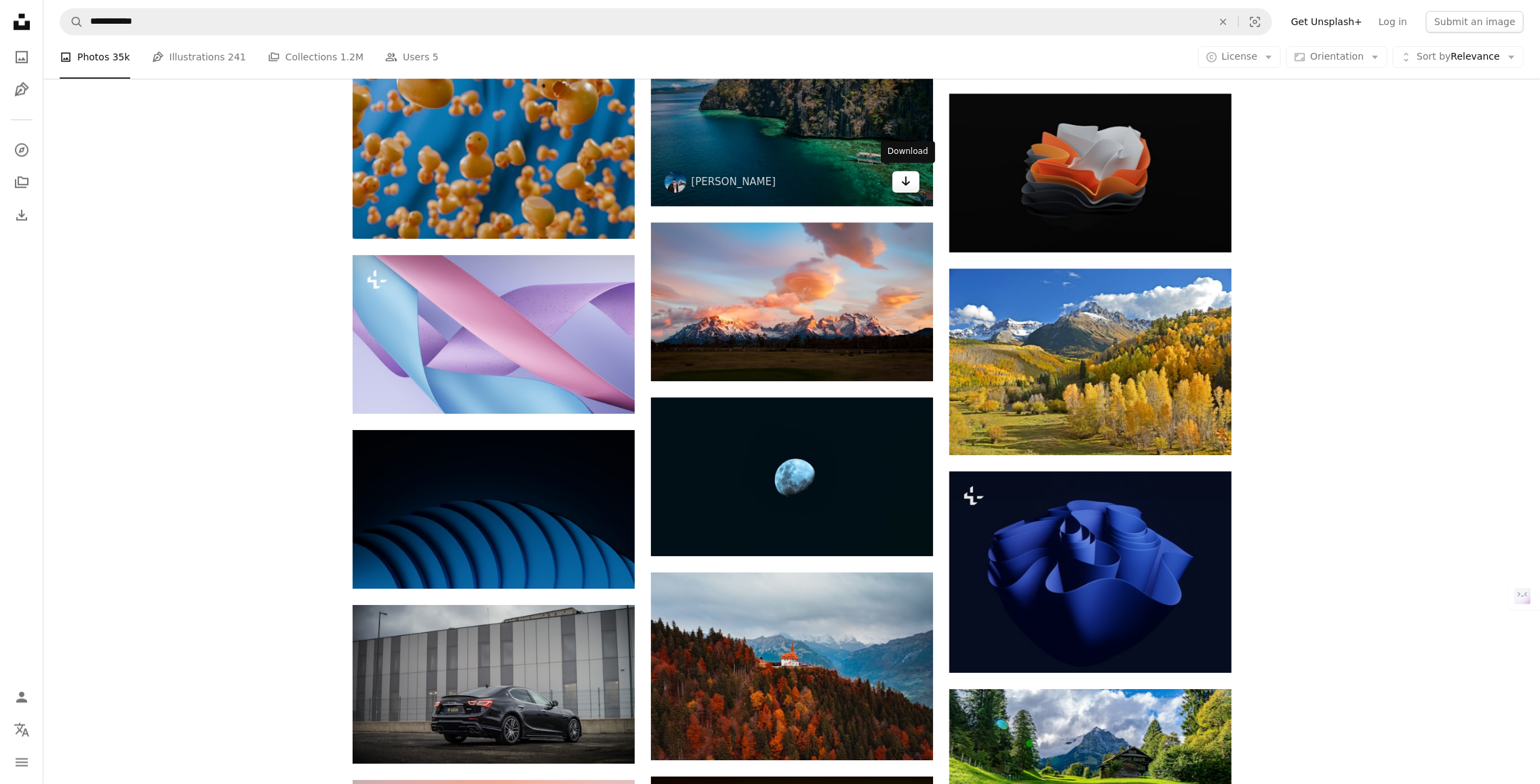
click at [899, 177] on link "Arrow pointing down" at bounding box center [906, 182] width 27 height 21
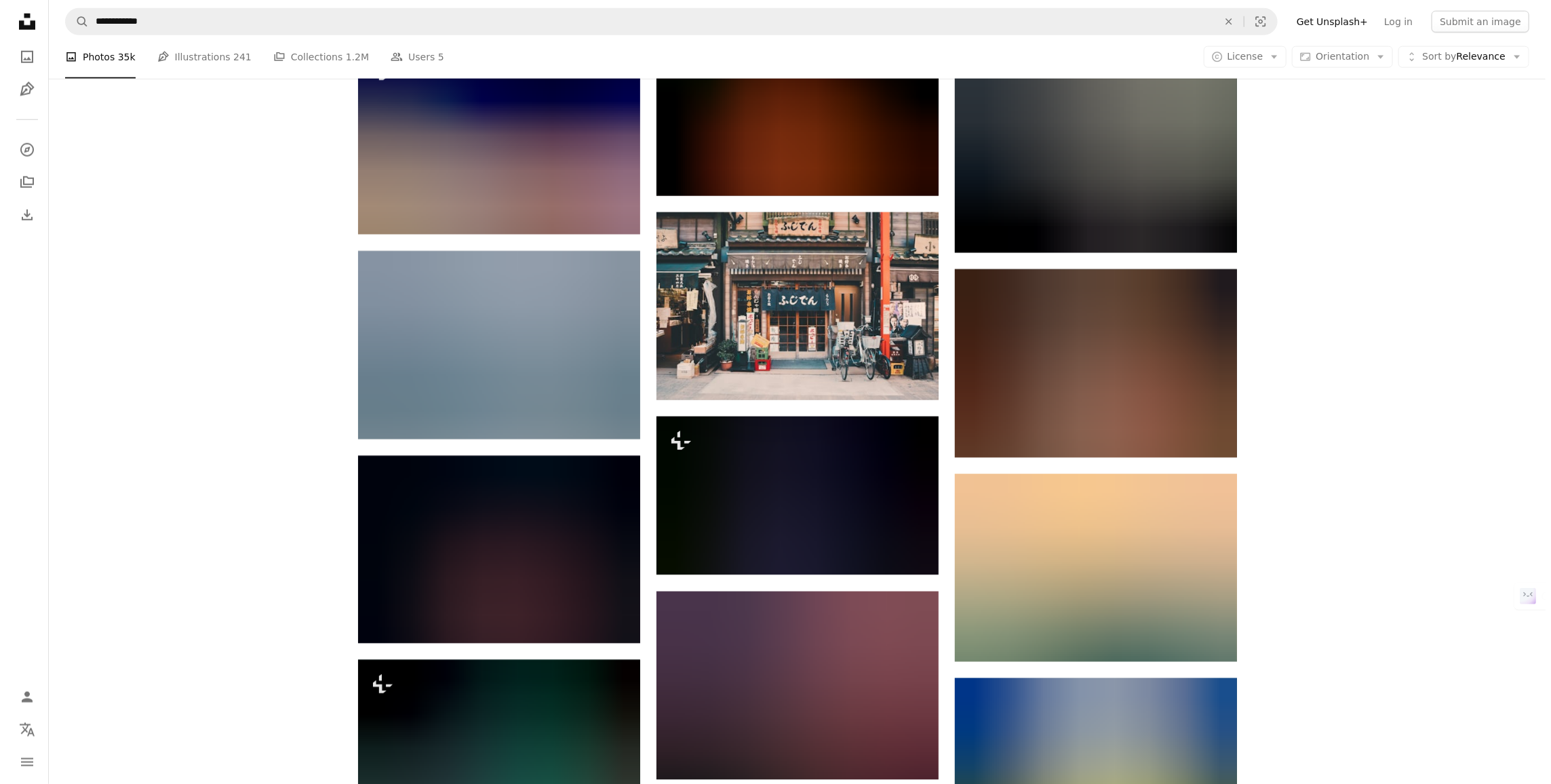
scroll to position [22688, 0]
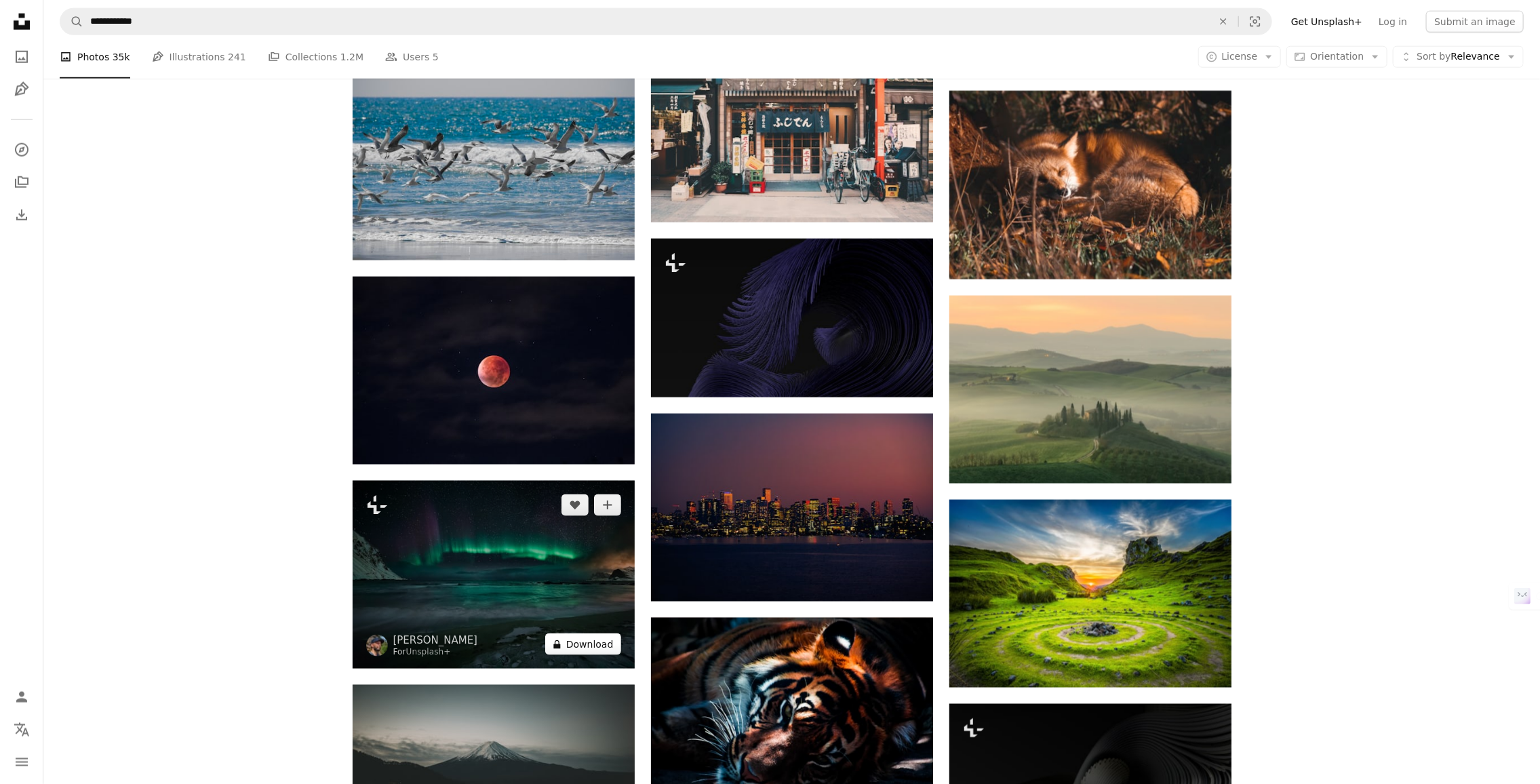
click at [604, 641] on button "A lock Download" at bounding box center [583, 644] width 76 height 21
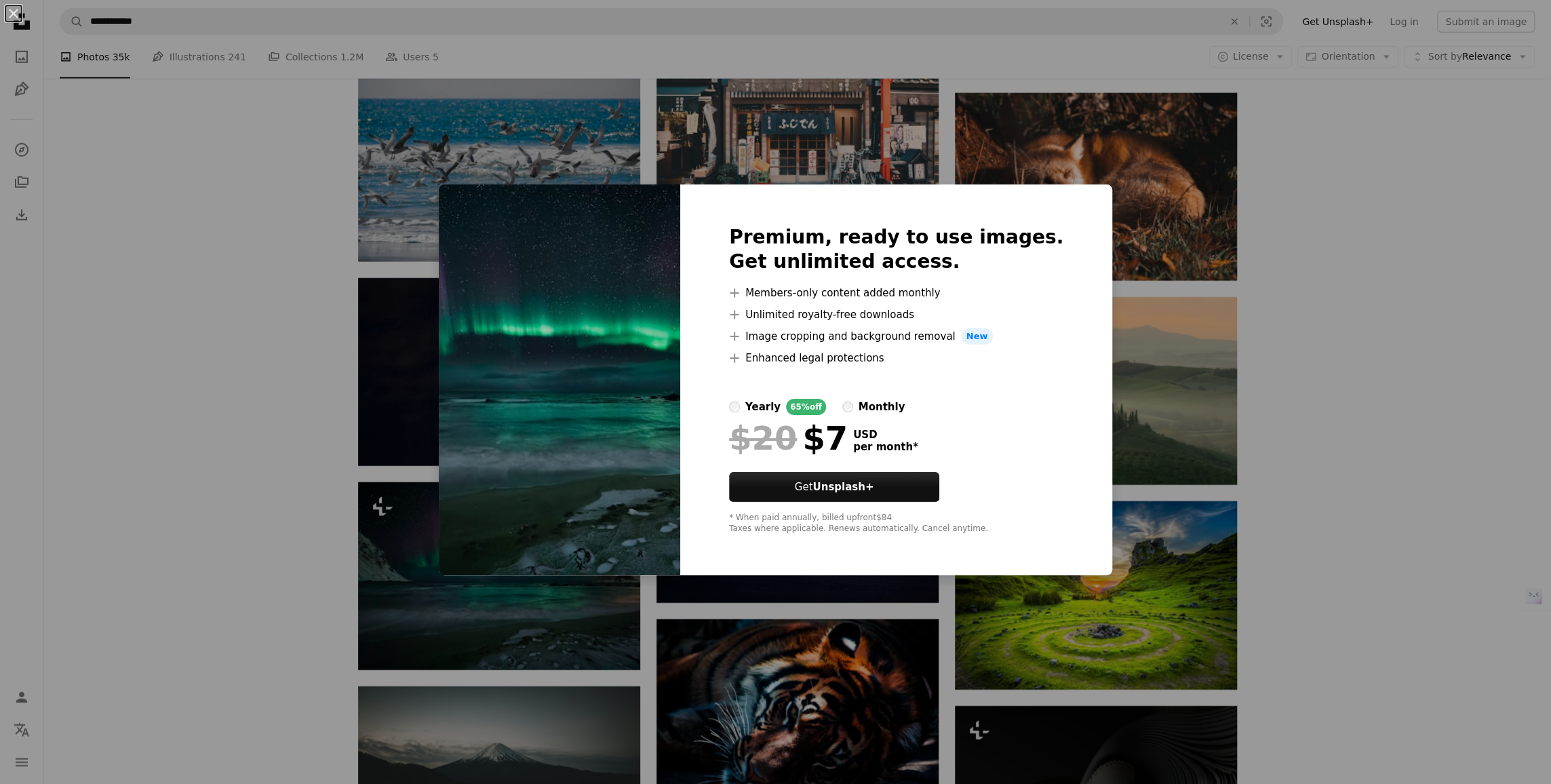
click at [1293, 416] on div "An X shape Premium, ready to use images. Get unlimited access. A plus sign Memb…" at bounding box center [776, 392] width 1551 height 784
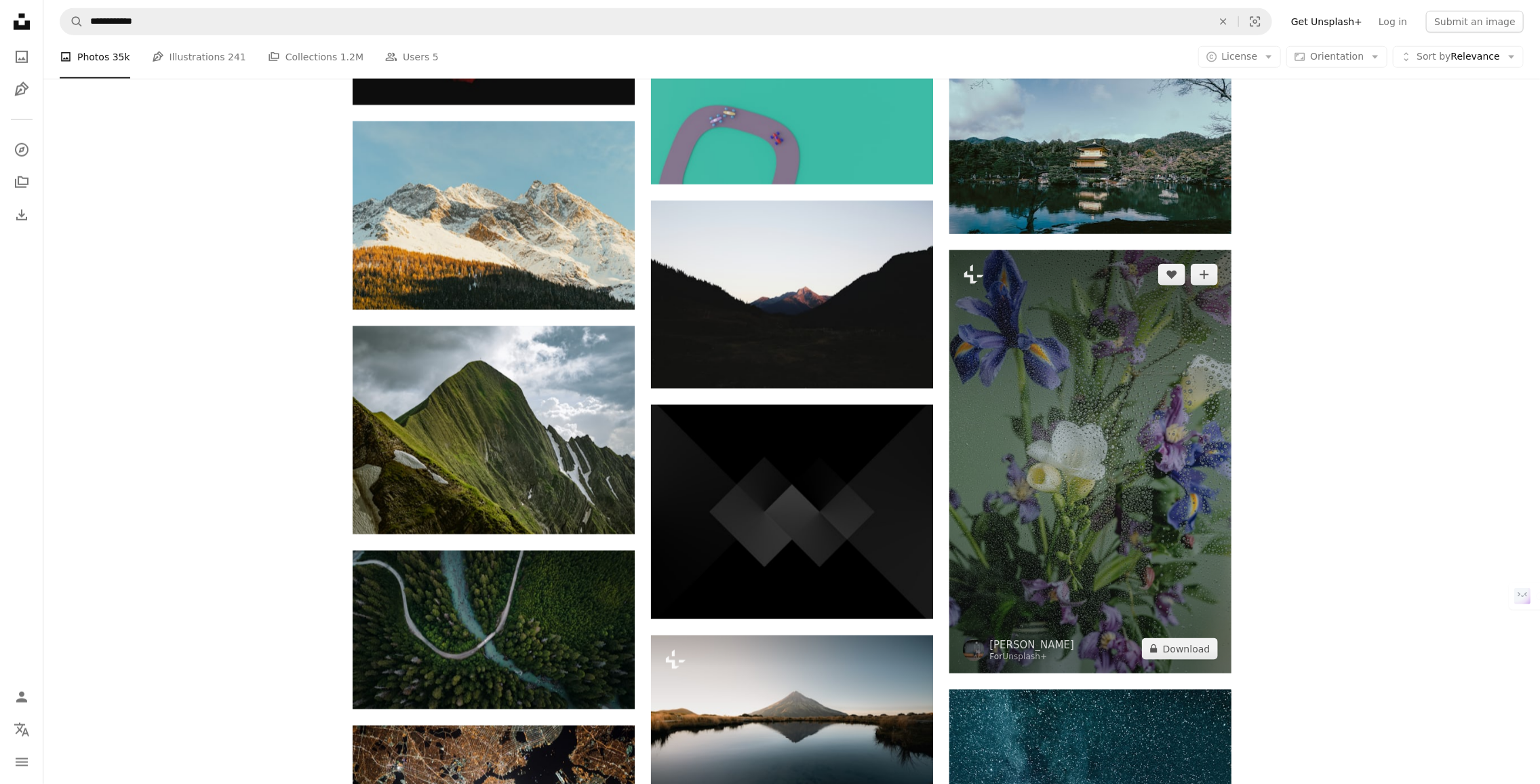
scroll to position [29649, 0]
